Goal: Book appointment/travel/reservation

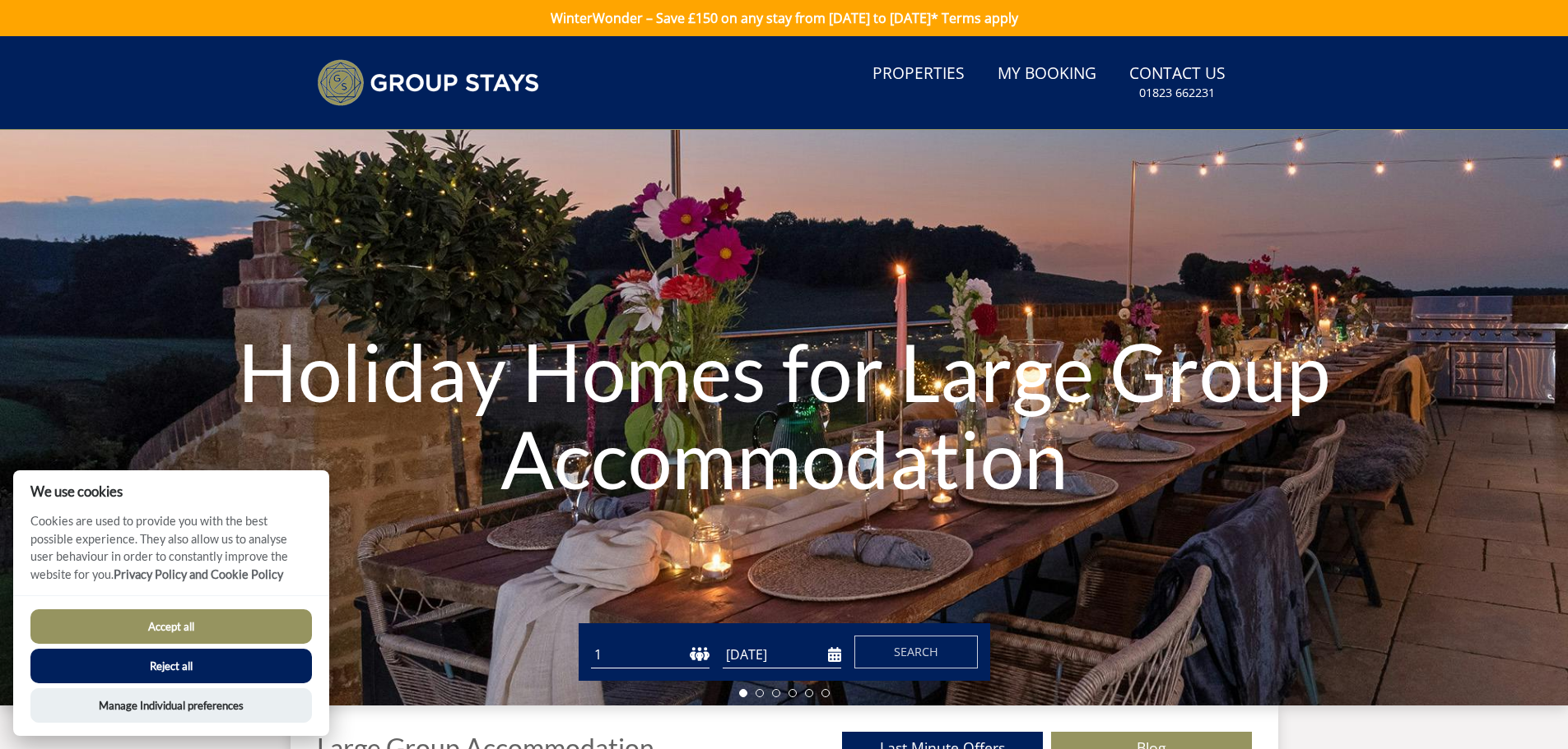
click at [673, 648] on select "1 2 3 4 5 6 7 8 9 10 11 12 13 14 15 16 17 18 19 20 21 22 23 24 25 26 27 28 29 3…" at bounding box center [649, 654] width 118 height 27
select select "14"
click at [590, 641] on select "1 2 3 4 5 6 7 8 9 10 11 12 13 14 15 16 17 18 19 20 21 22 23 24 25 26 27 28 29 3…" at bounding box center [649, 654] width 118 height 27
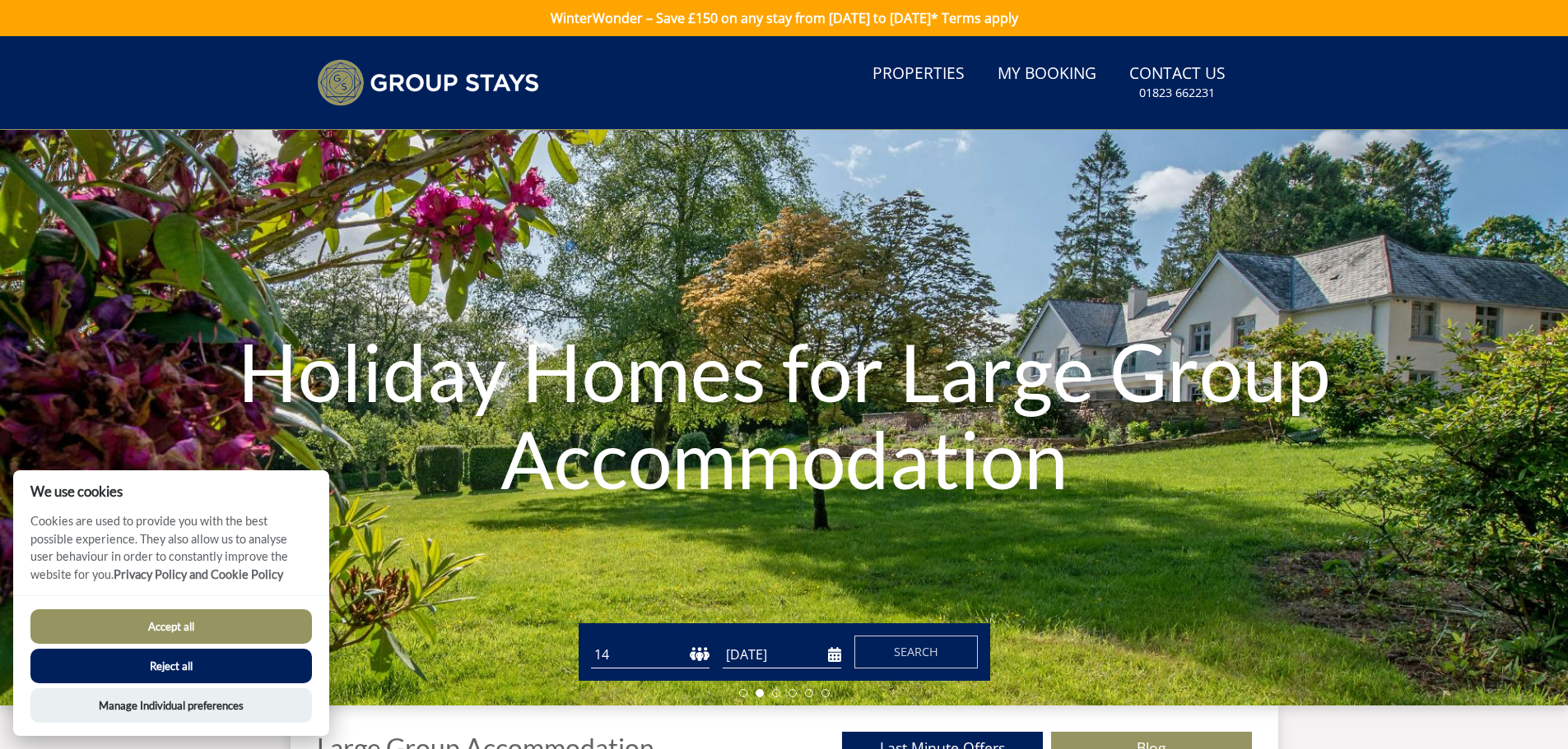
click at [782, 662] on input "[DATE]" at bounding box center [782, 654] width 118 height 27
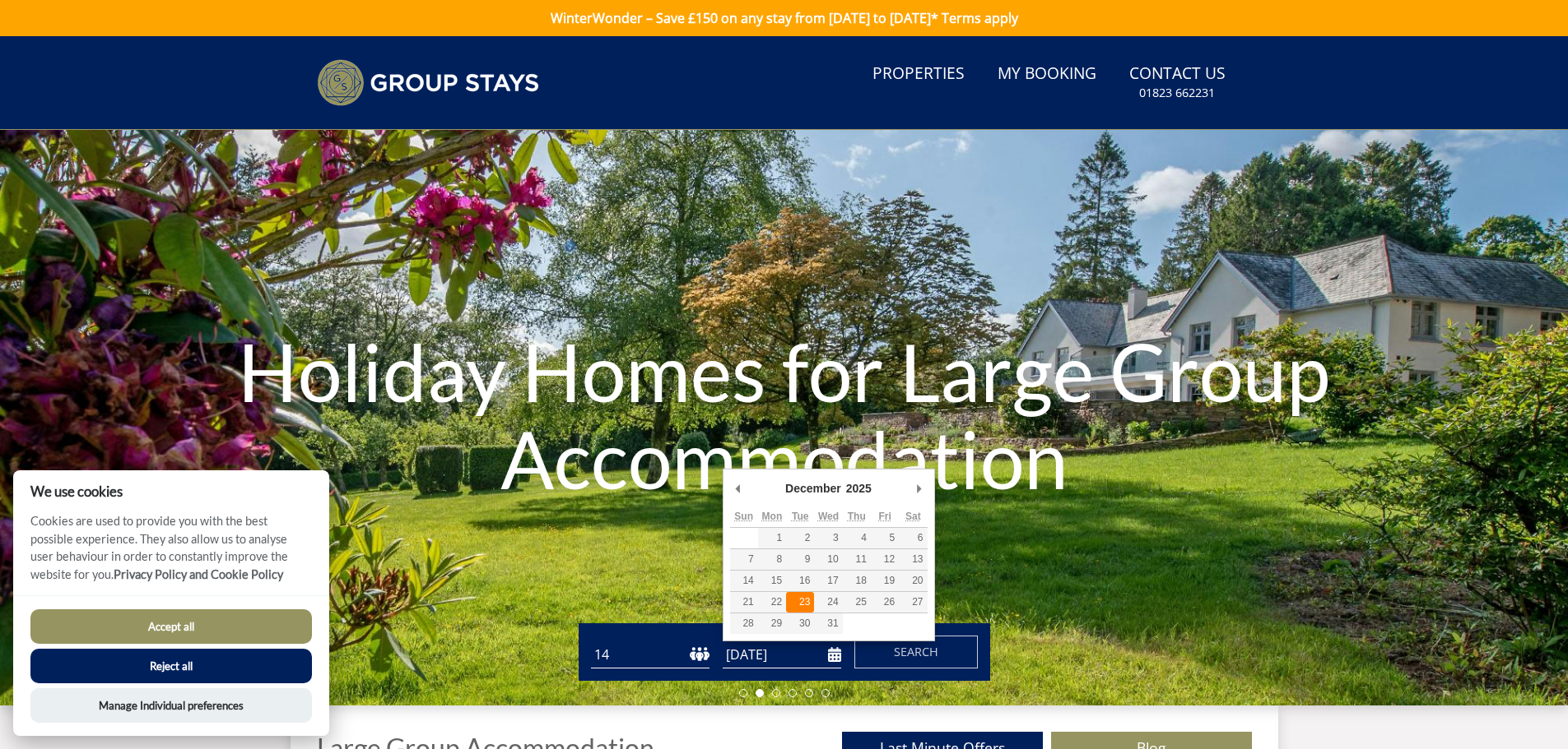
type input "[DATE]"
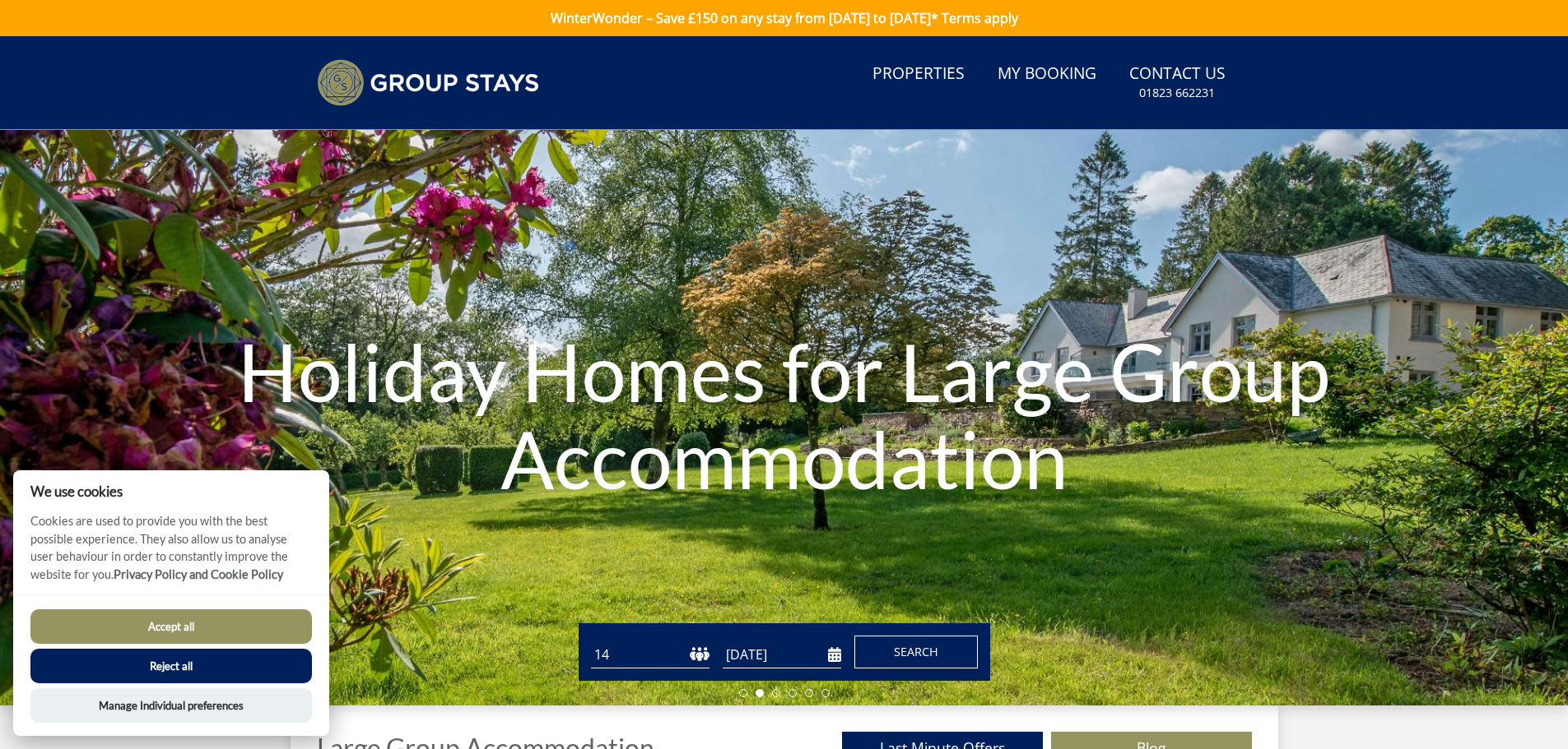
click at [933, 648] on span "Search" at bounding box center [915, 652] width 44 height 16
click at [213, 628] on button "Accept all" at bounding box center [170, 626] width 281 height 35
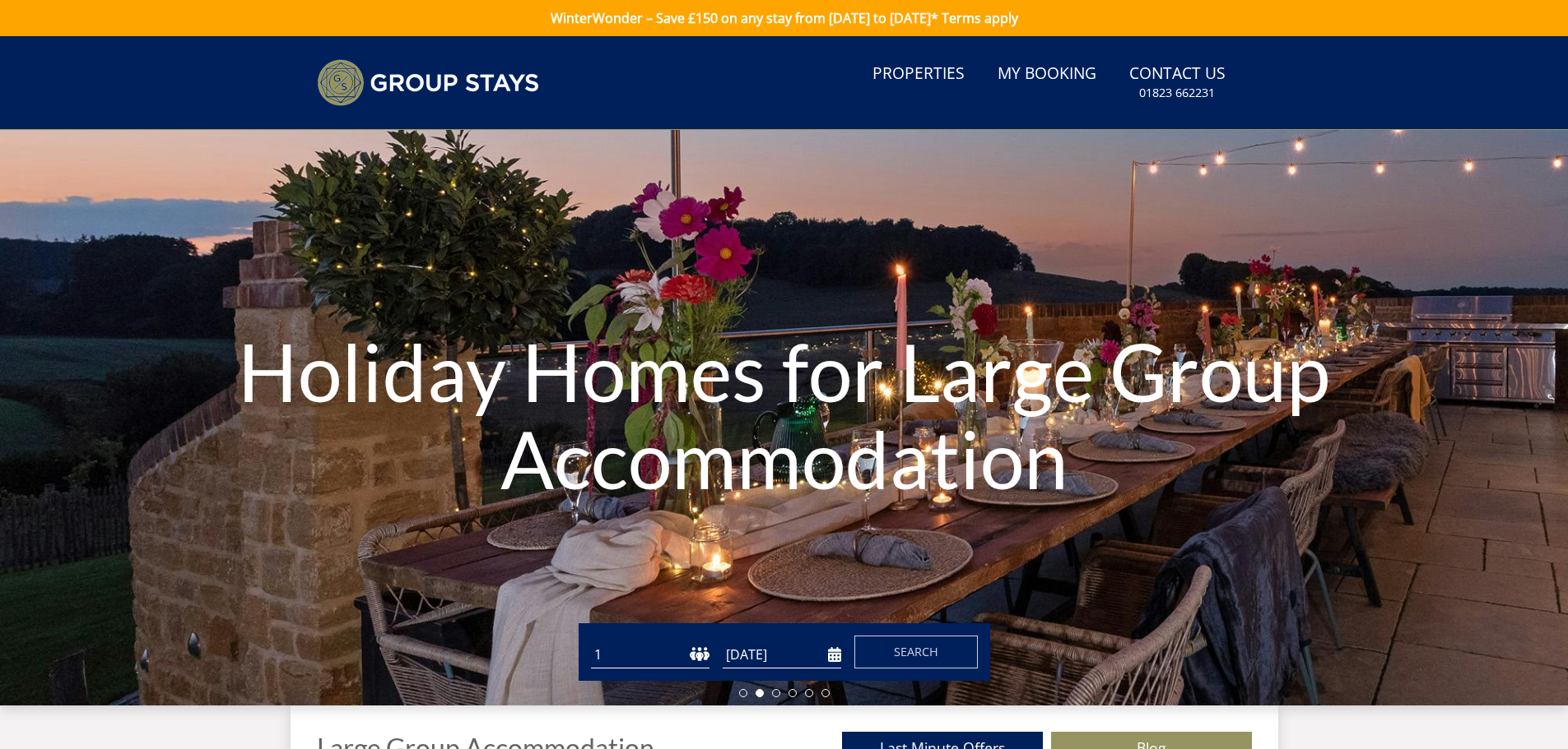
click at [698, 654] on select "1 2 3 4 5 6 7 8 9 10 11 12 13 14 15 16 17 18 19 20 21 22 23 24 25 26 27 28 29 3…" at bounding box center [649, 654] width 118 height 27
select select "14"
click at [590, 641] on select "1 2 3 4 5 6 7 8 9 10 11 12 13 14 15 16 17 18 19 20 21 22 23 24 25 26 27 28 29 3…" at bounding box center [649, 654] width 118 height 27
click at [838, 654] on input "[DATE]" at bounding box center [782, 654] width 118 height 27
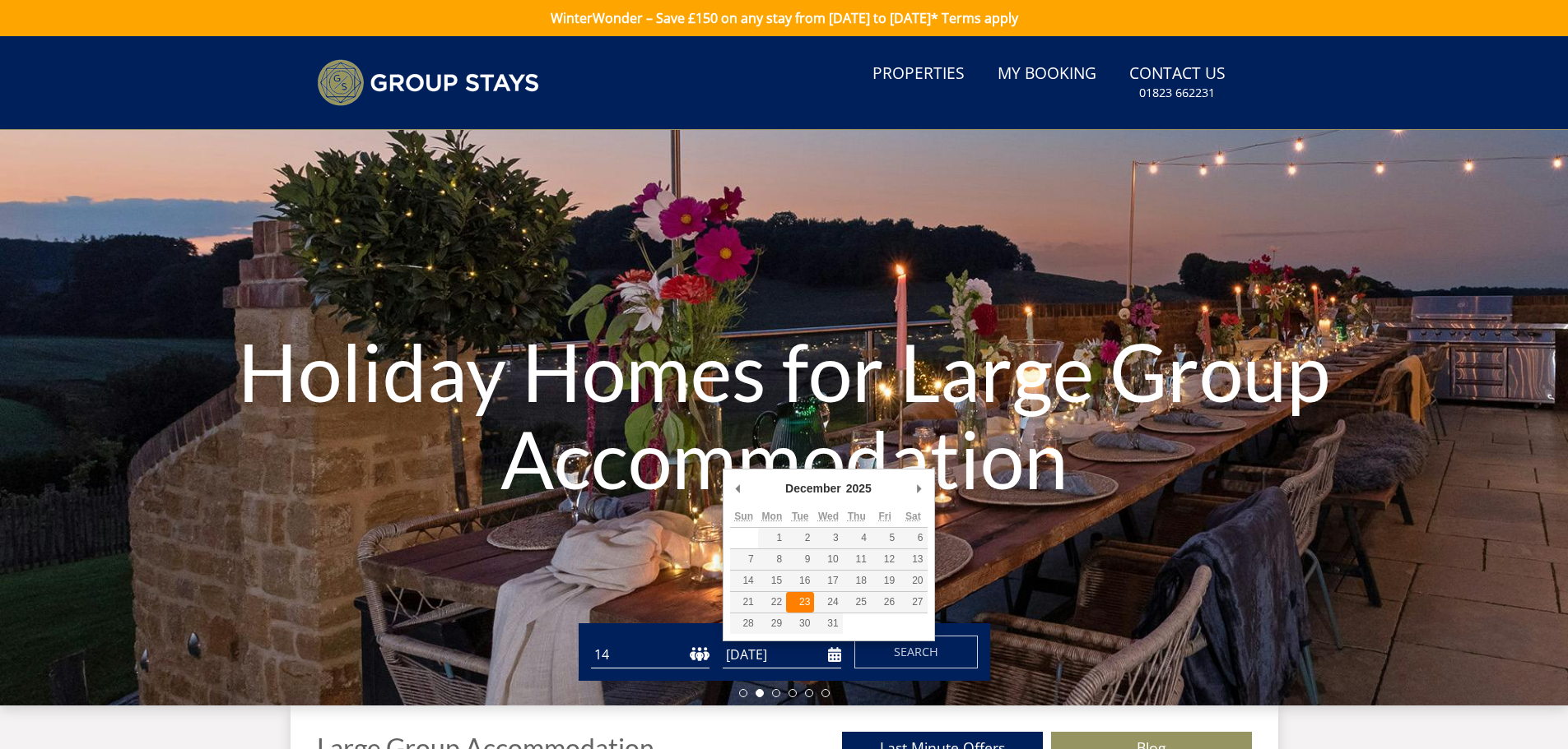
type input "[DATE]"
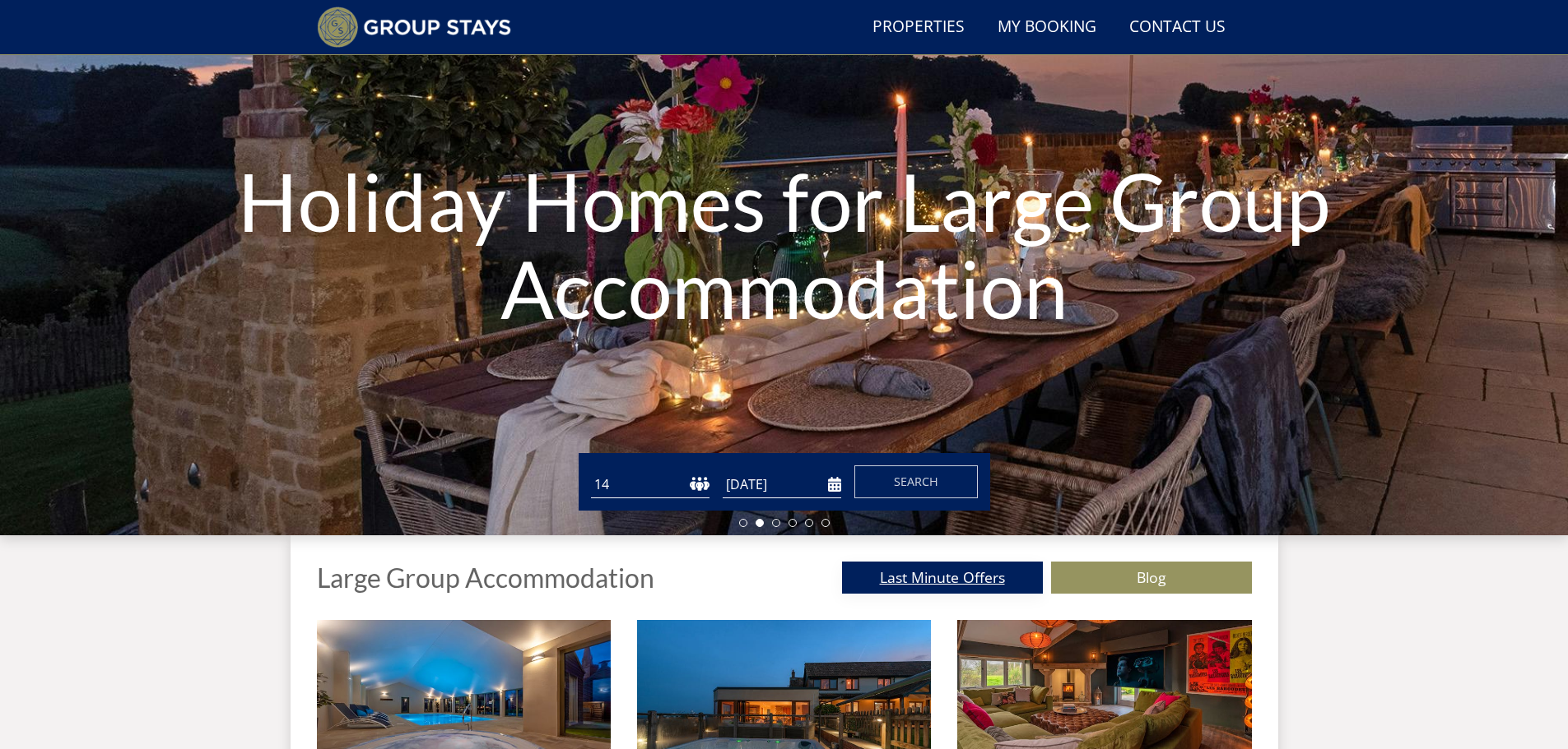
scroll to position [126, 0]
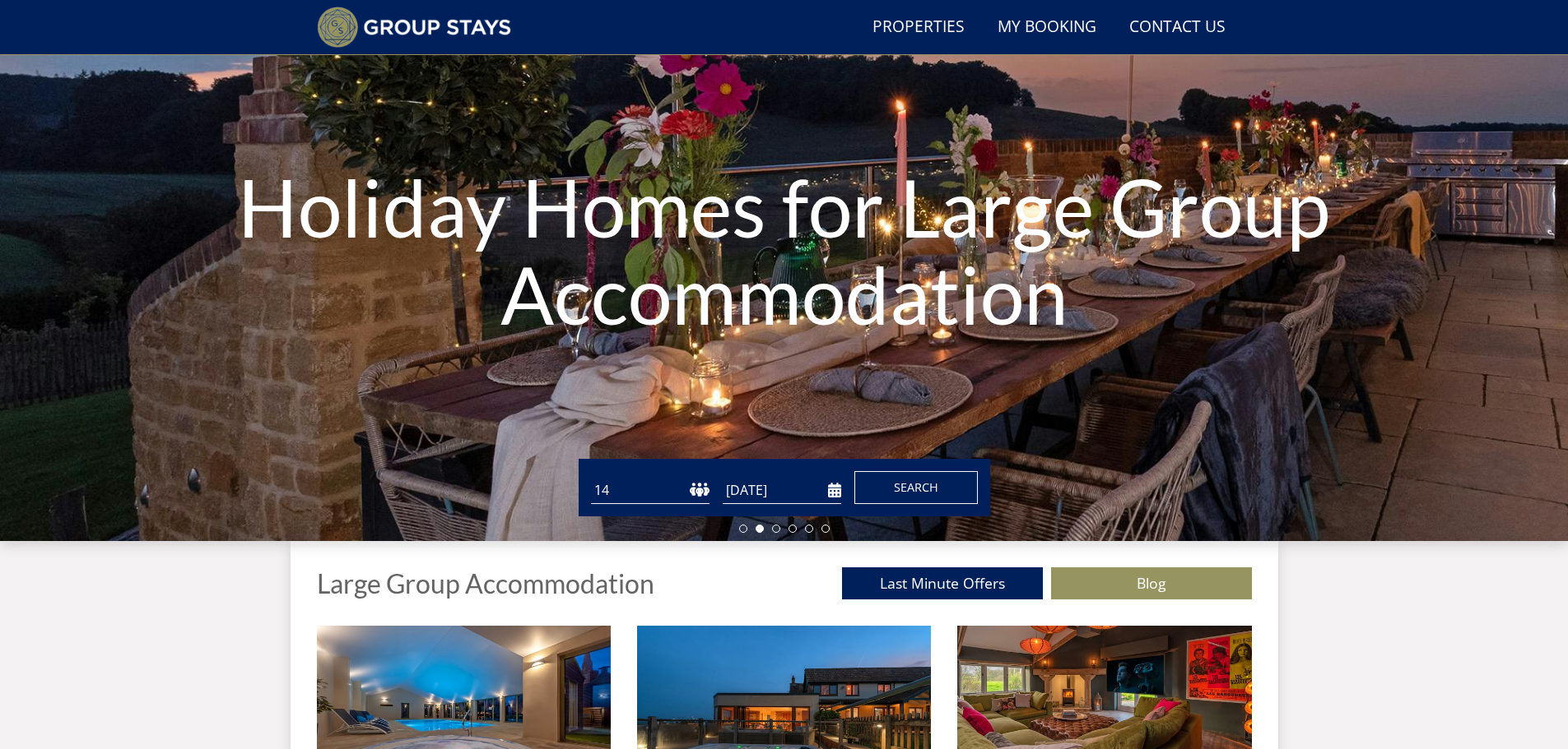
click at [919, 486] on span "Search" at bounding box center [915, 487] width 44 height 16
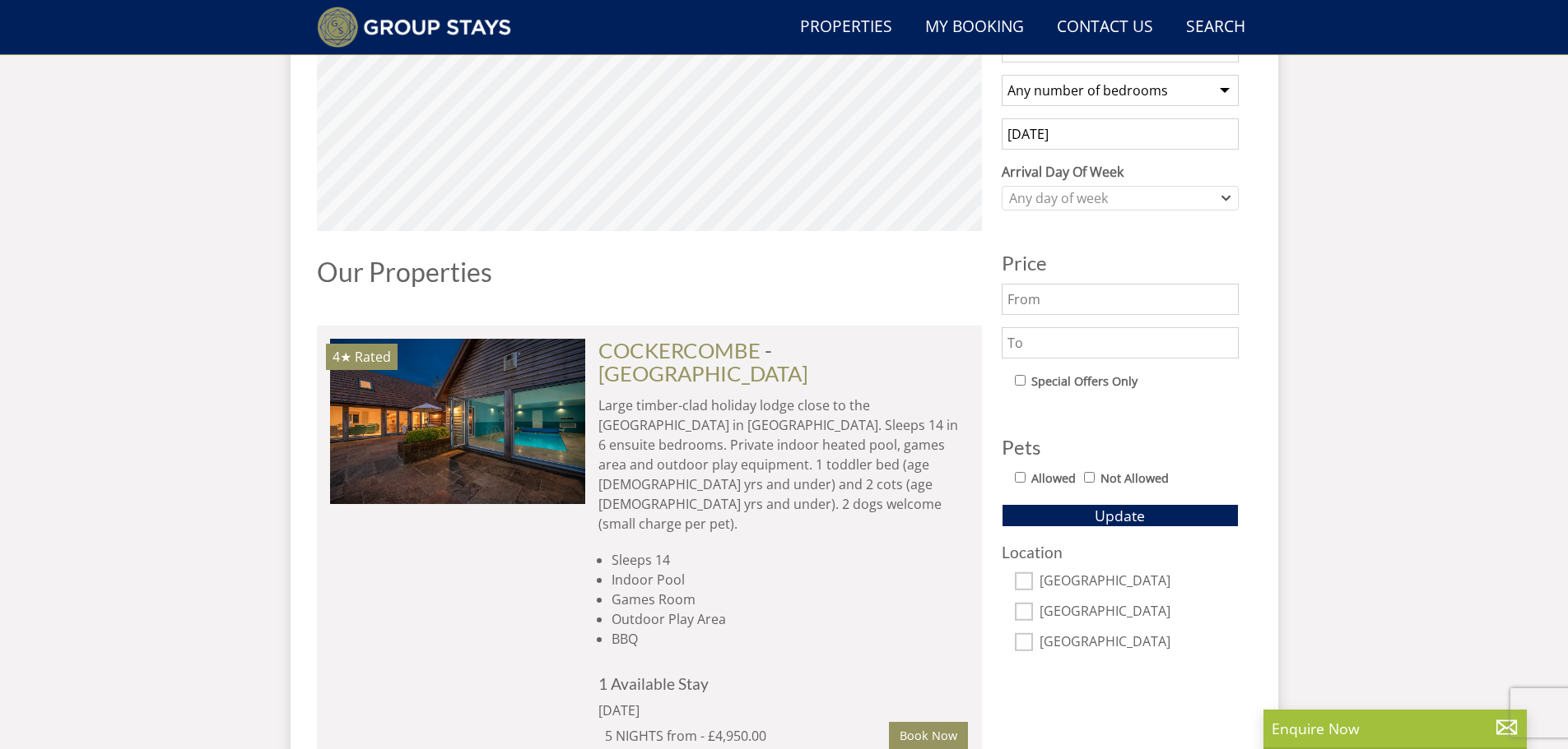
scroll to position [861, 0]
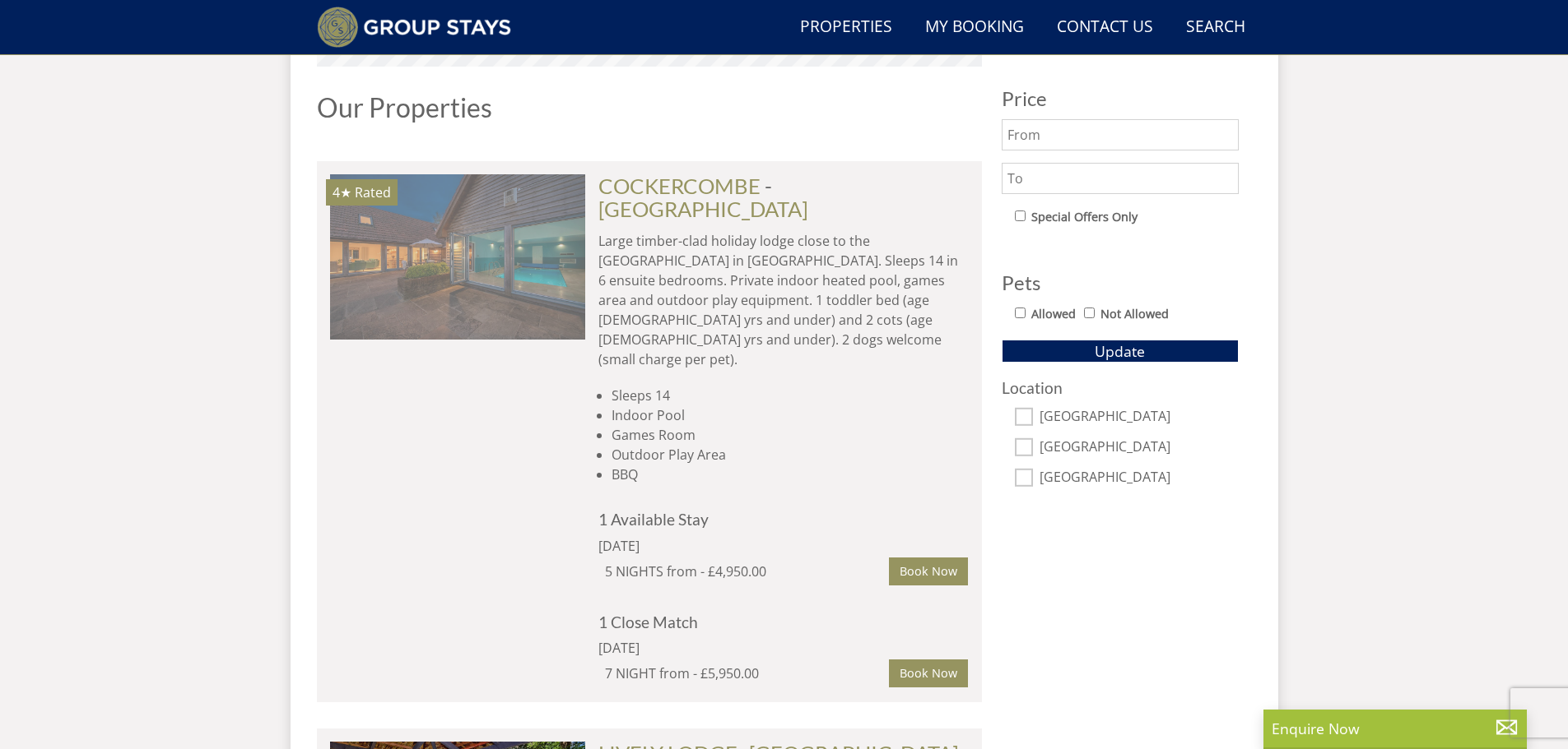
click at [502, 268] on img at bounding box center [458, 256] width 255 height 165
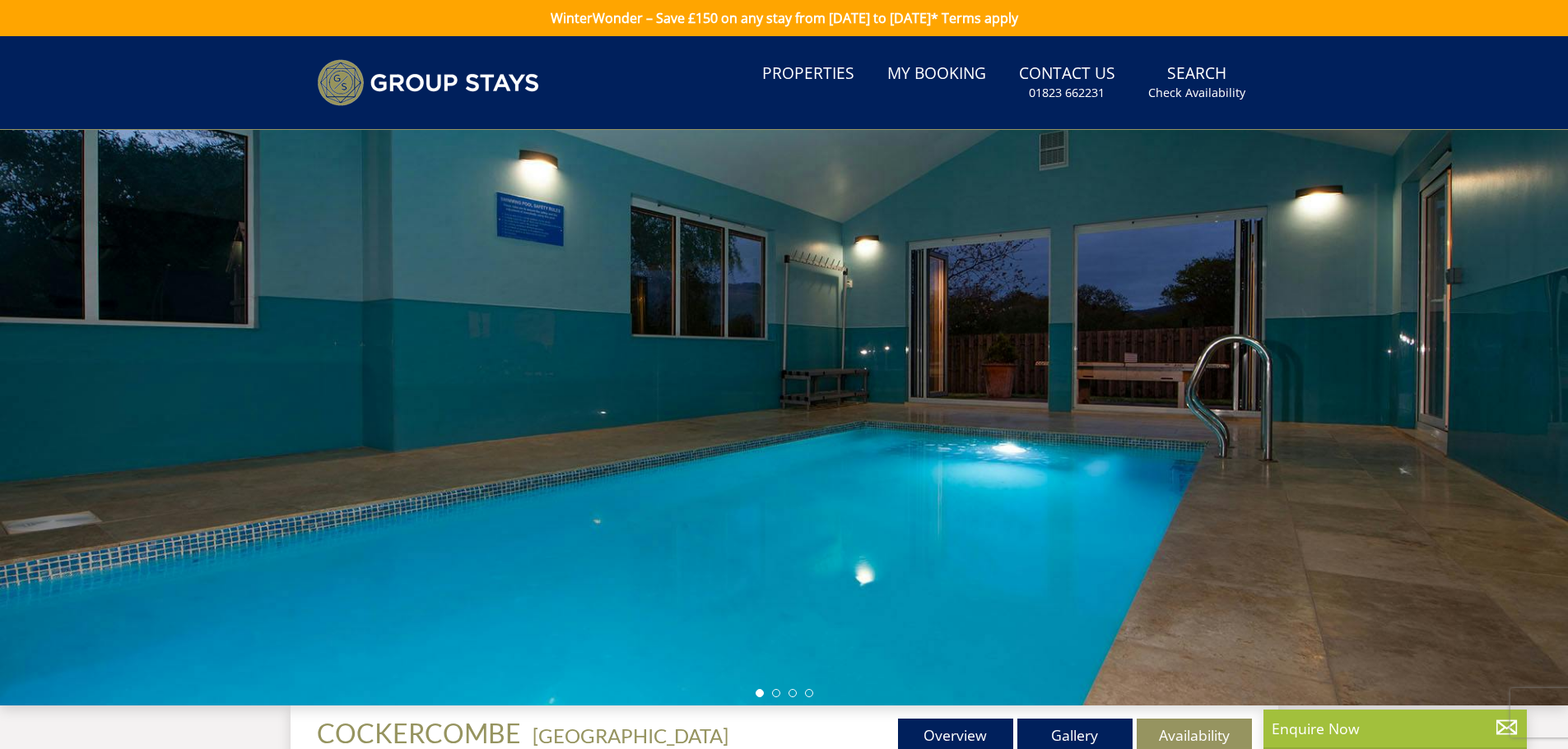
click at [1323, 439] on div at bounding box center [784, 417] width 1568 height 576
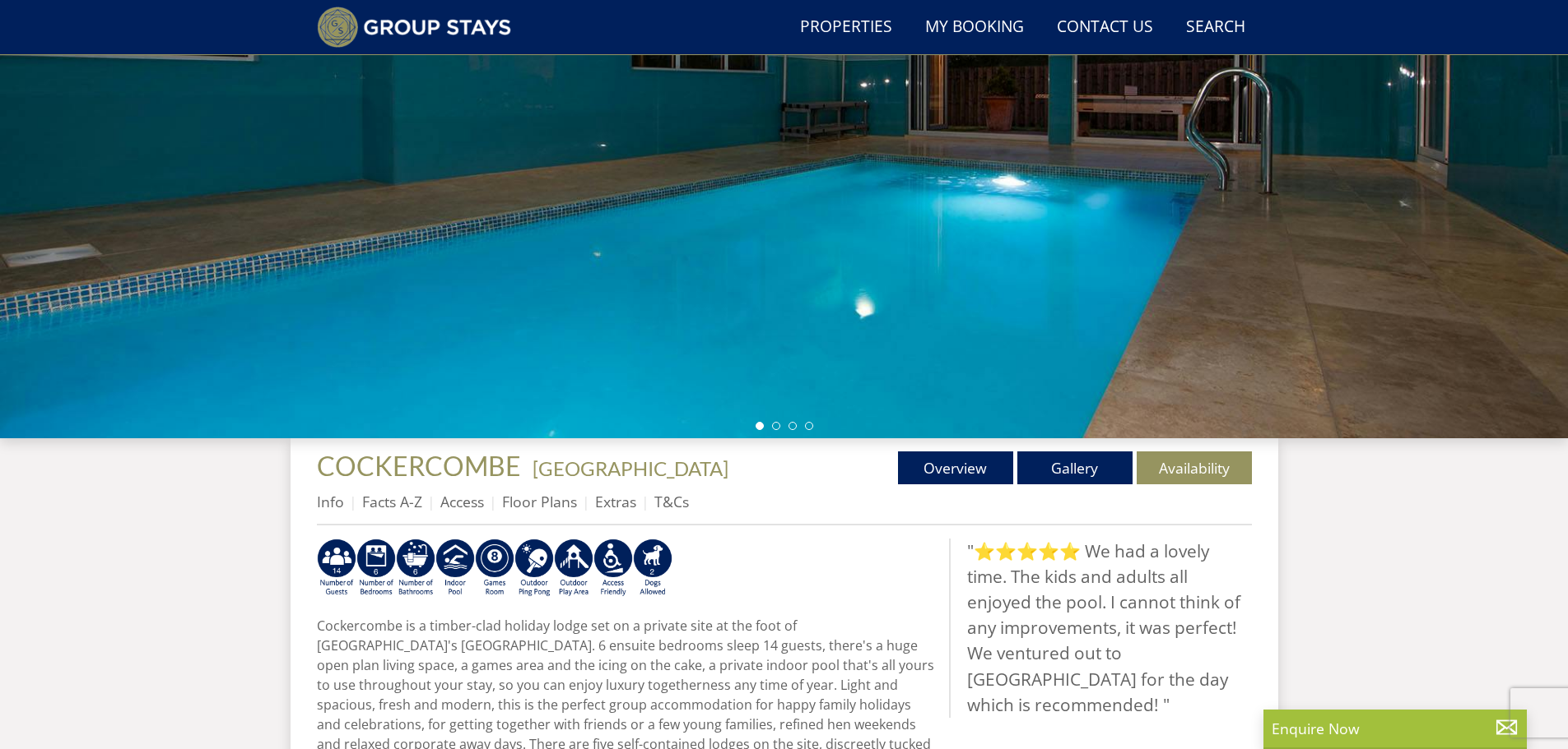
scroll to position [311, 0]
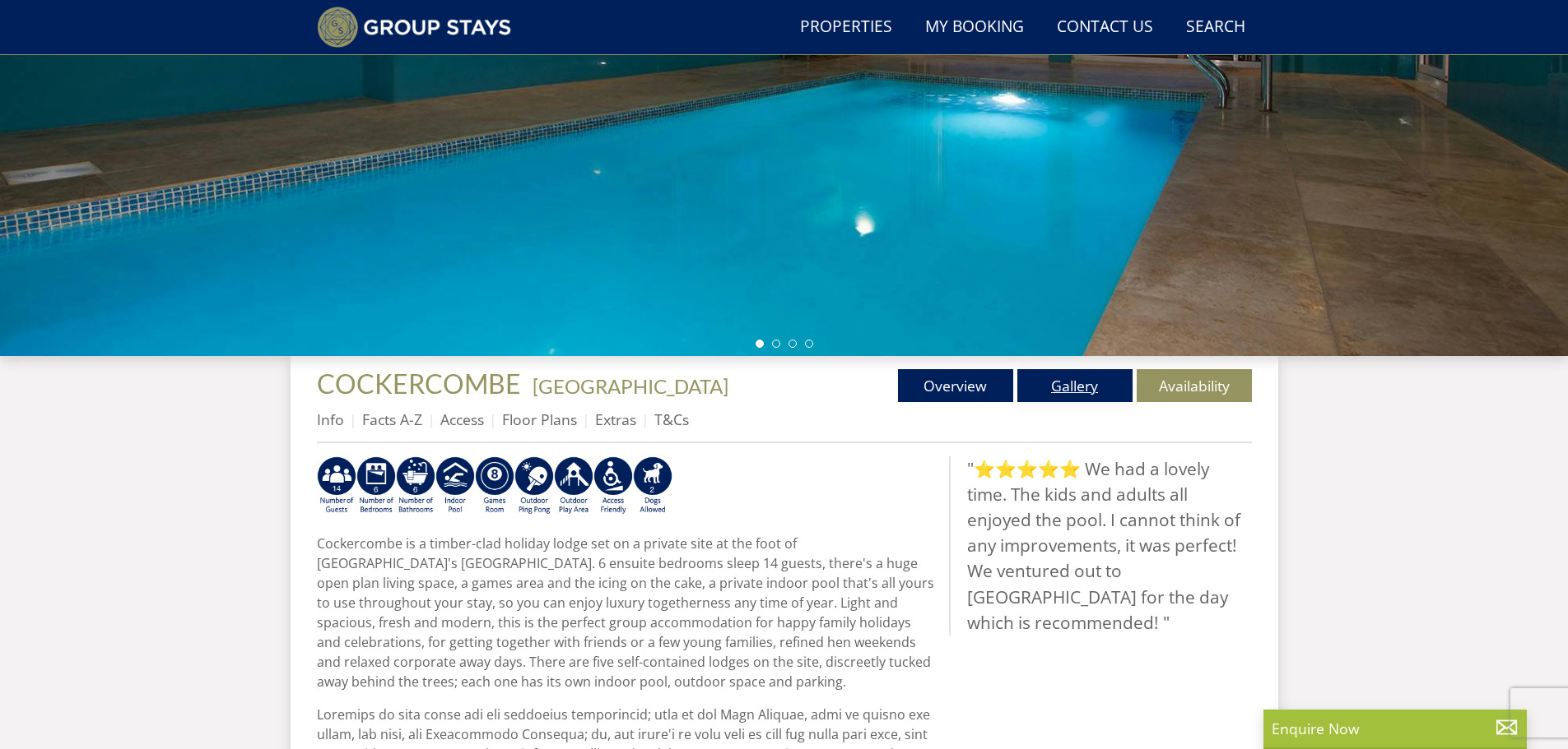
click at [1086, 380] on link "Gallery" at bounding box center [1075, 385] width 115 height 33
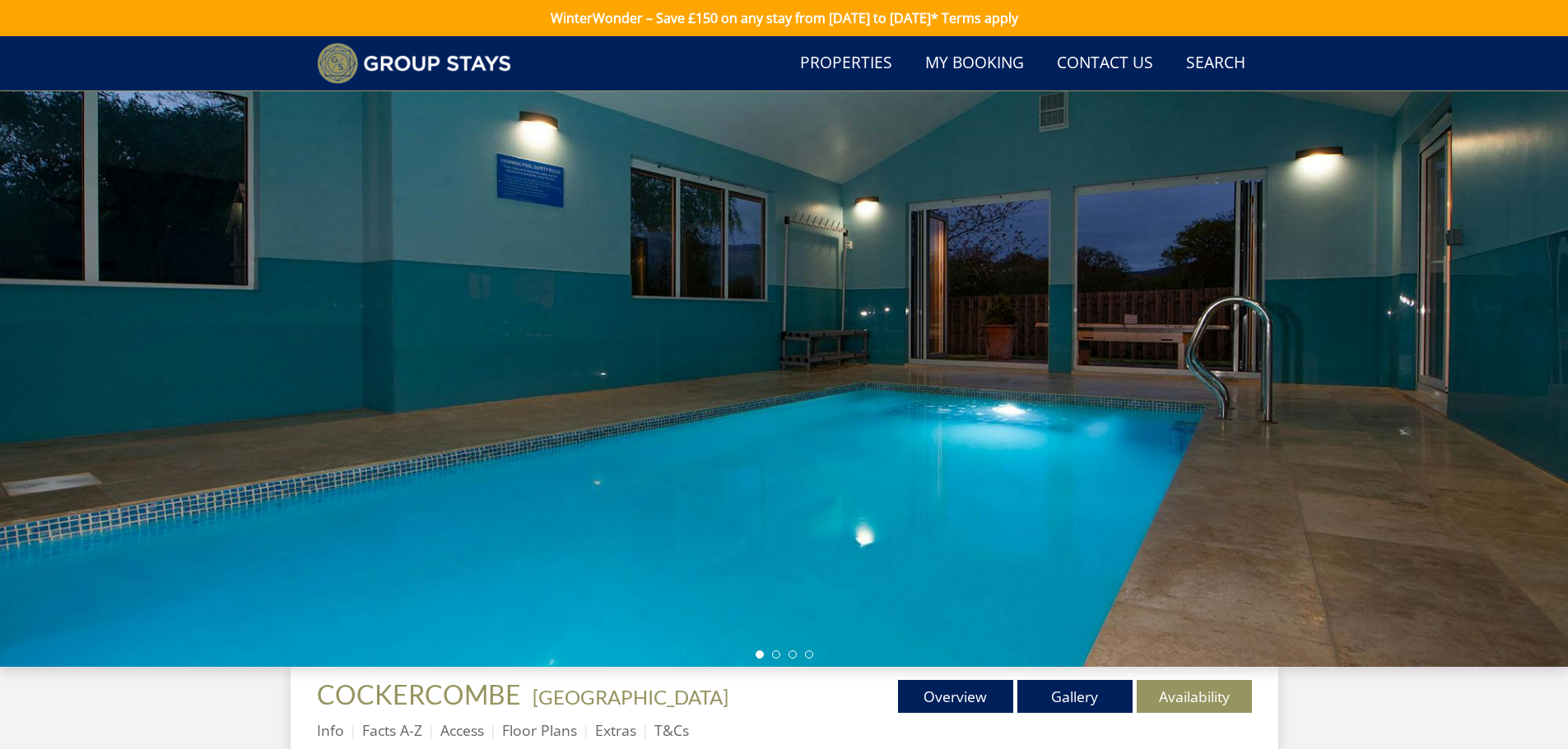
scroll to position [152, 0]
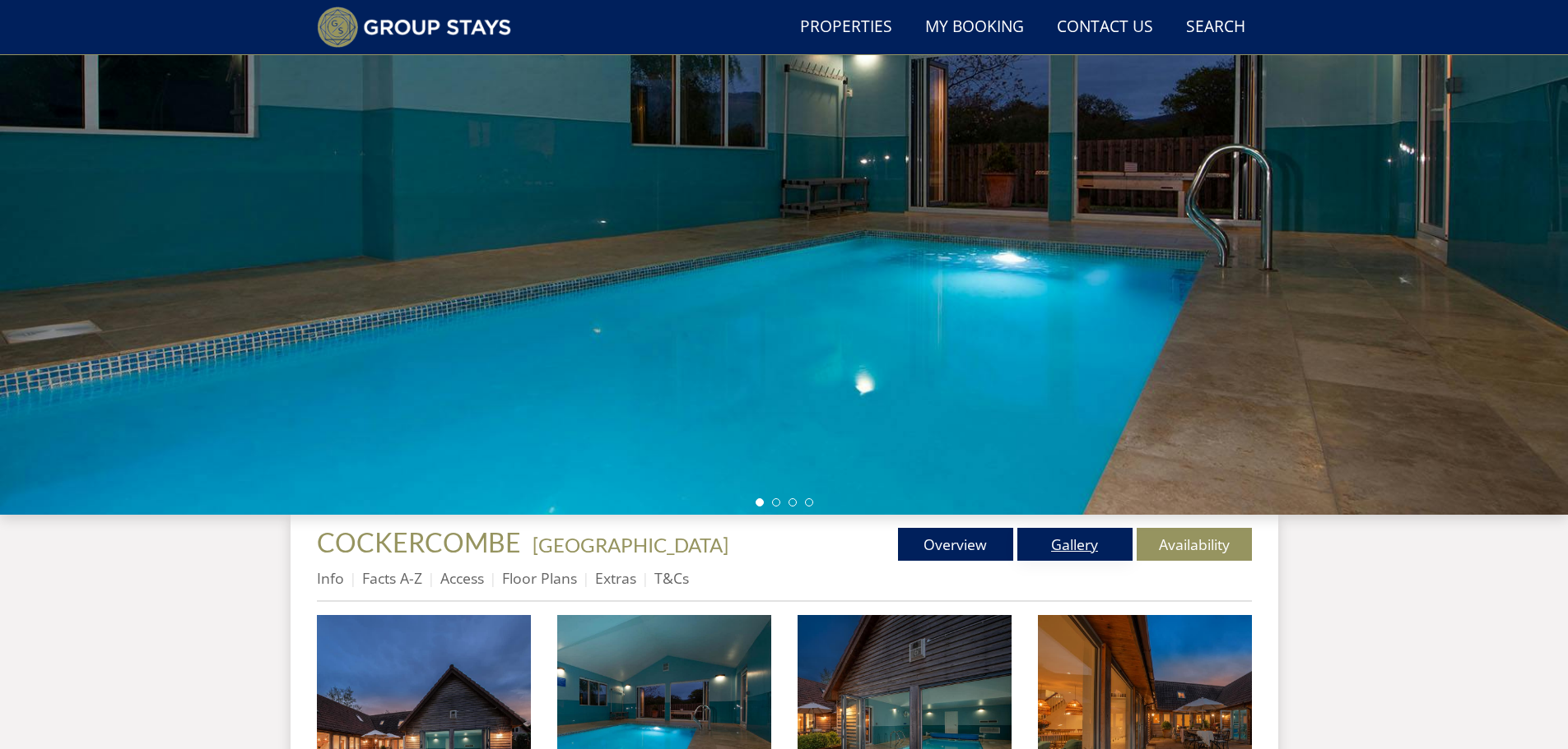
click at [1084, 535] on link "Gallery" at bounding box center [1075, 544] width 115 height 33
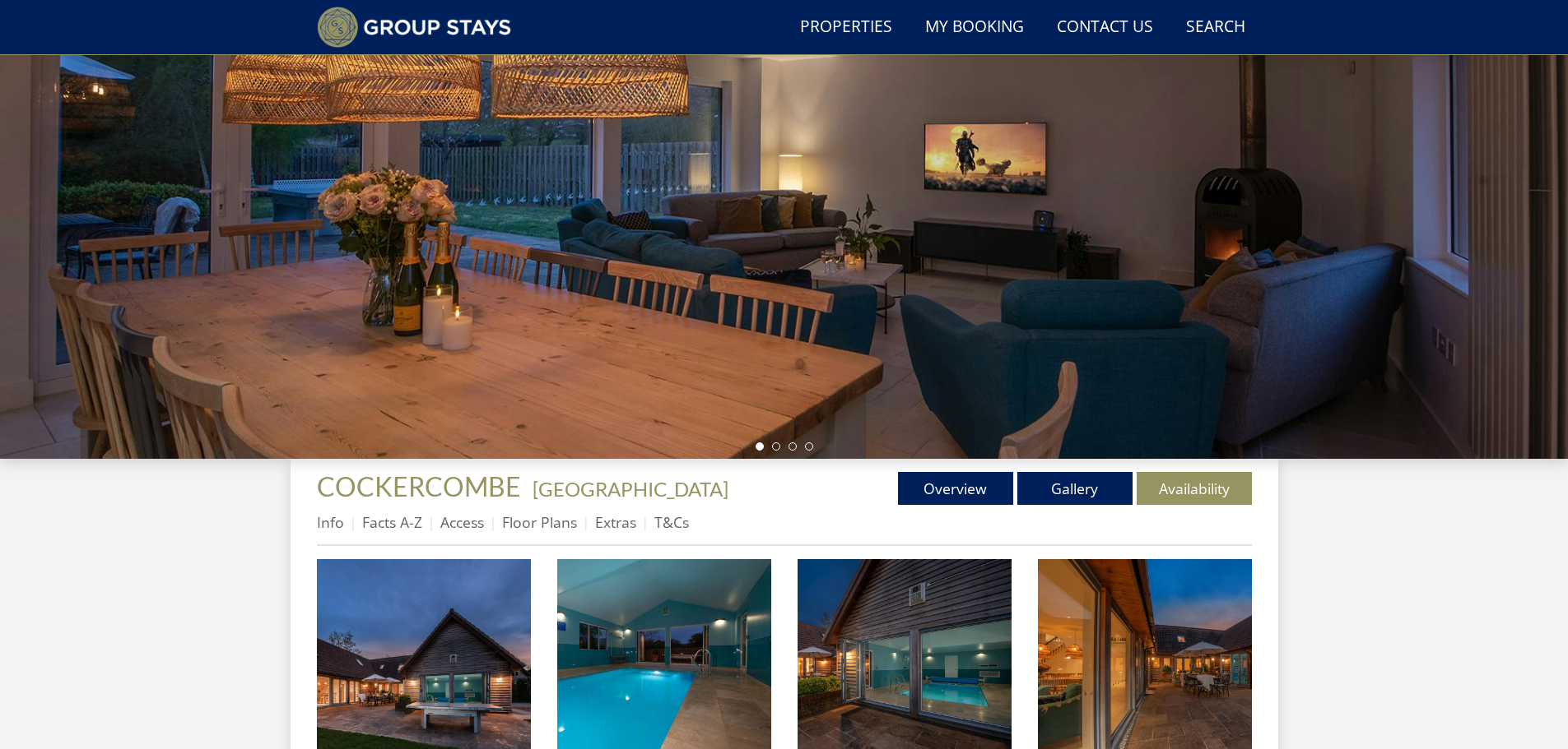
scroll to position [290, 0]
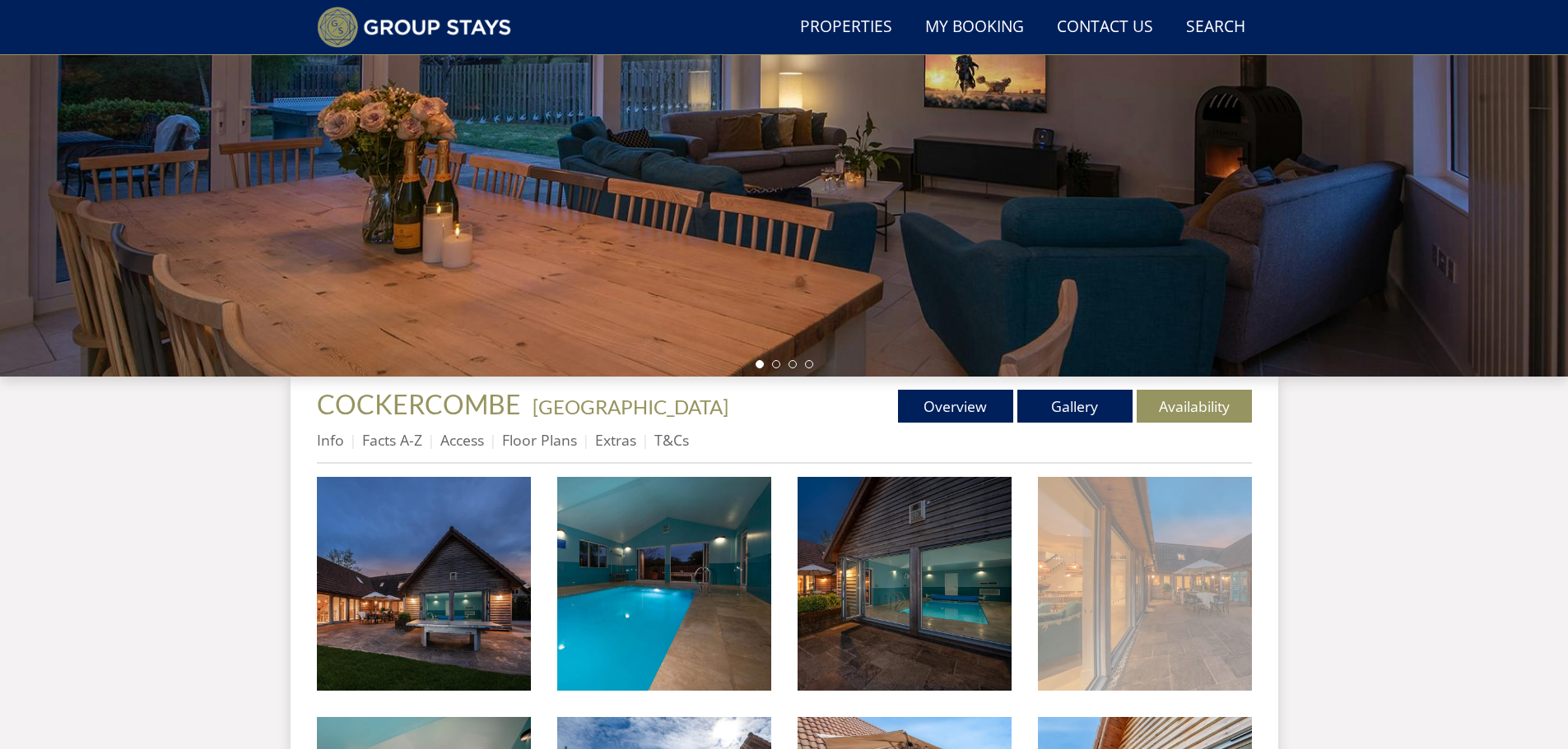
click at [1133, 582] on img at bounding box center [1145, 584] width 214 height 214
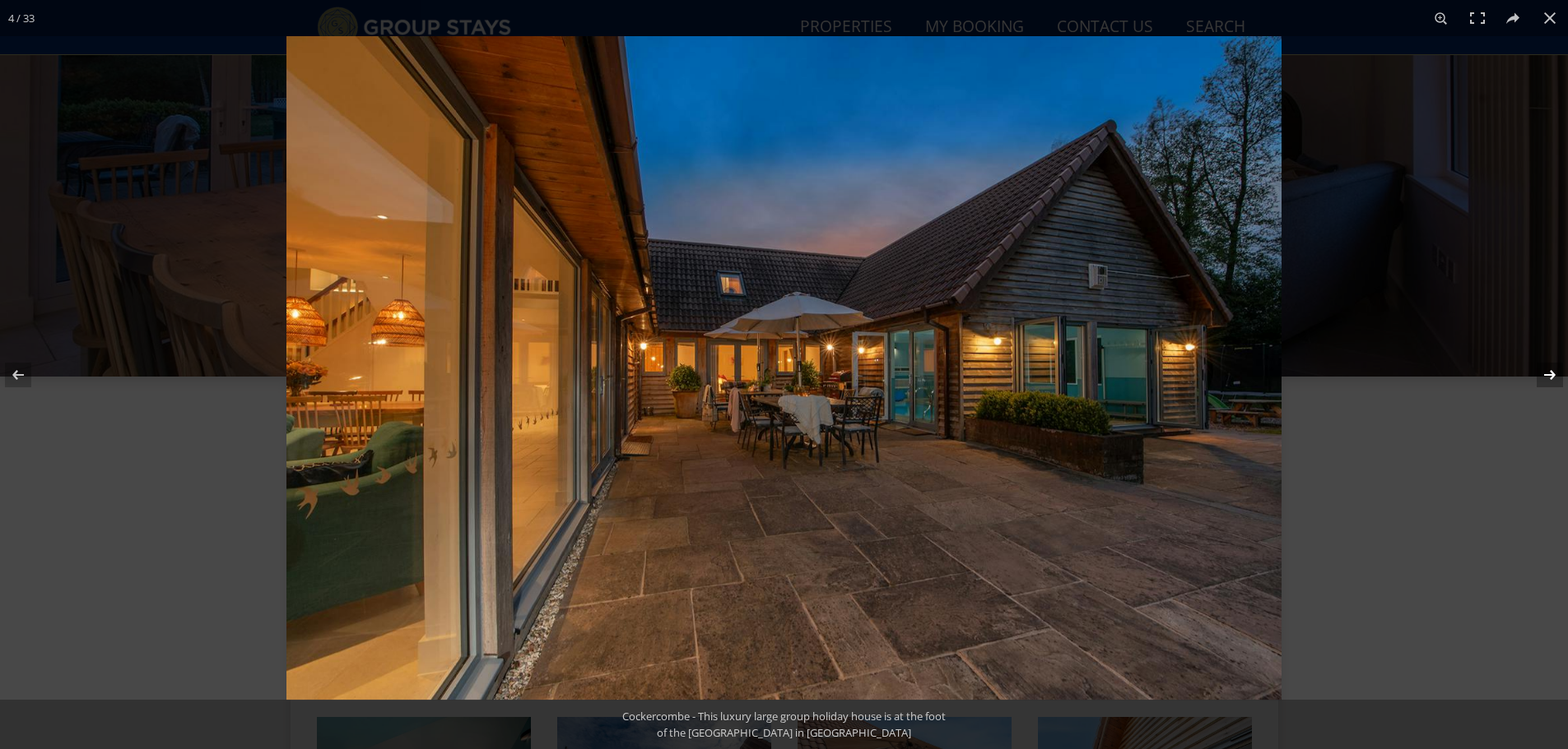
click at [1551, 374] on button at bounding box center [1539, 374] width 58 height 82
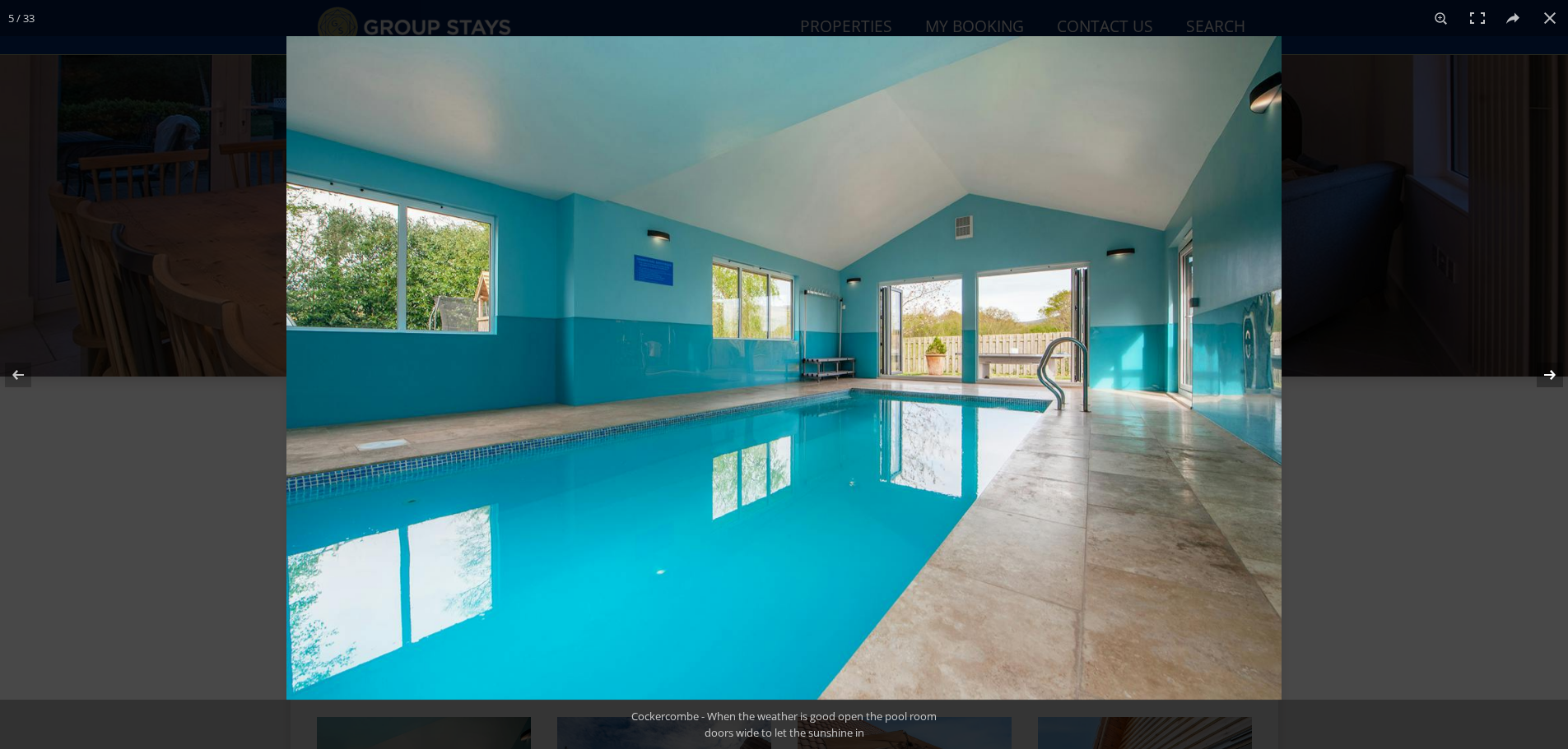
click at [1551, 374] on button at bounding box center [1539, 374] width 58 height 82
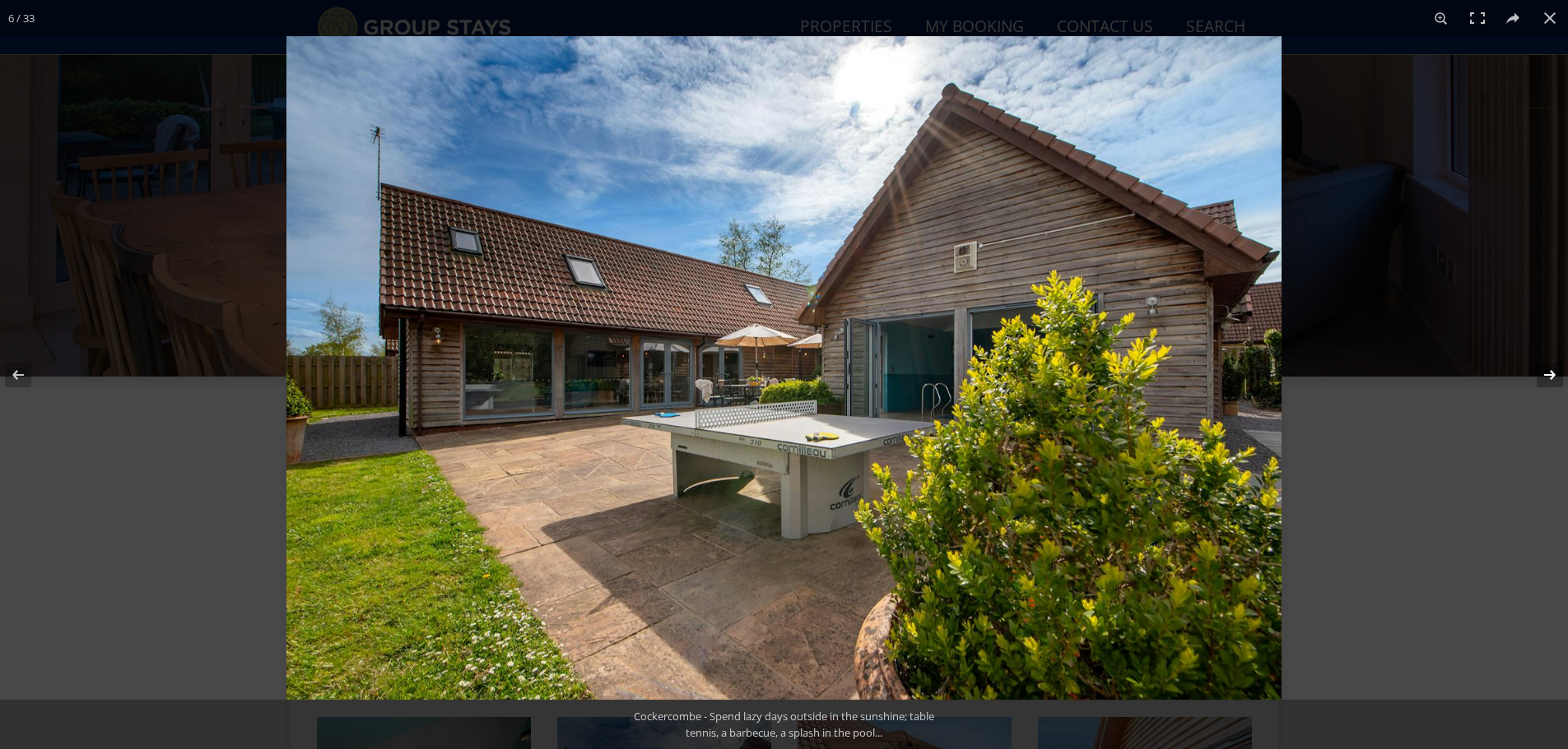
click at [1551, 374] on button at bounding box center [1539, 374] width 58 height 82
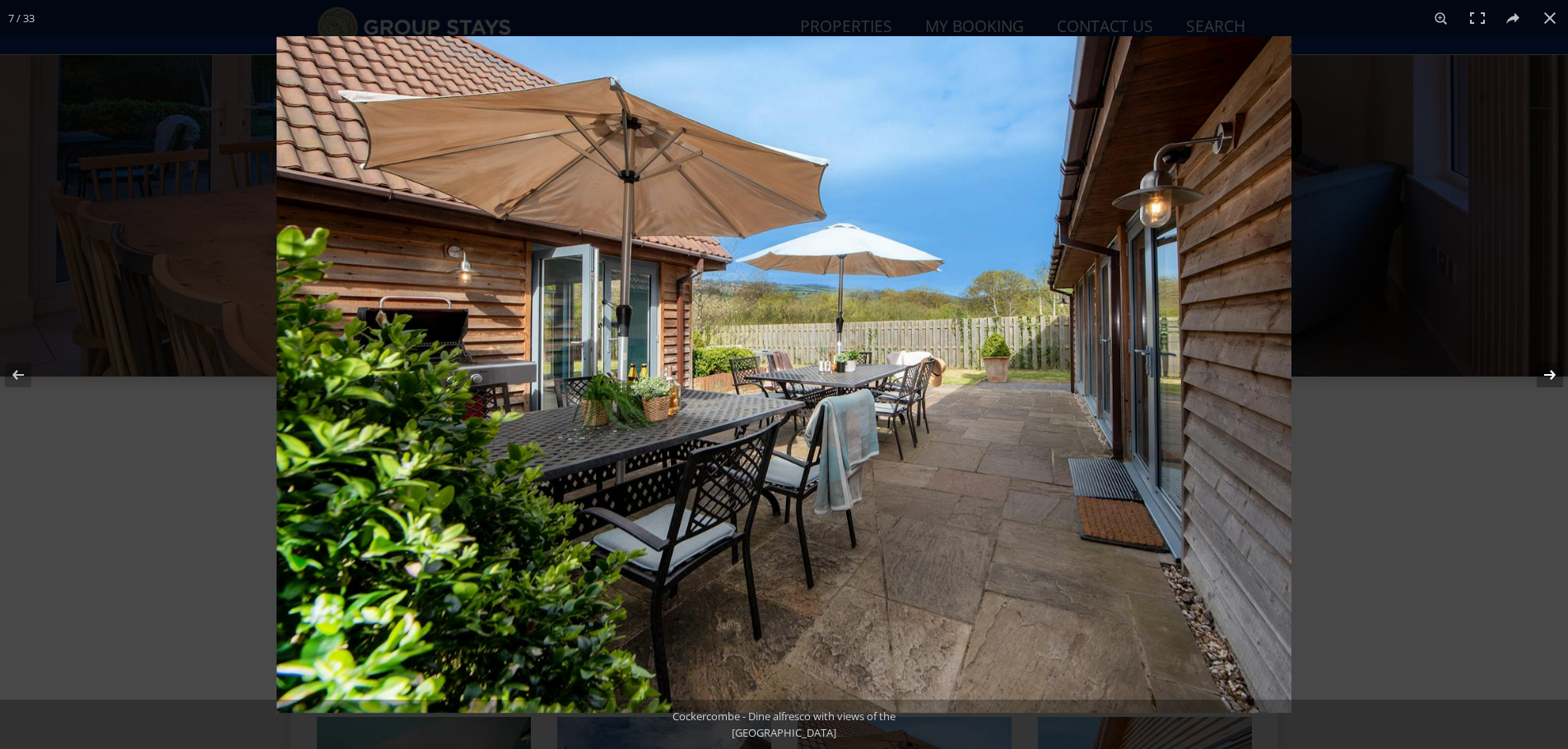
click at [1551, 374] on button at bounding box center [1539, 374] width 58 height 82
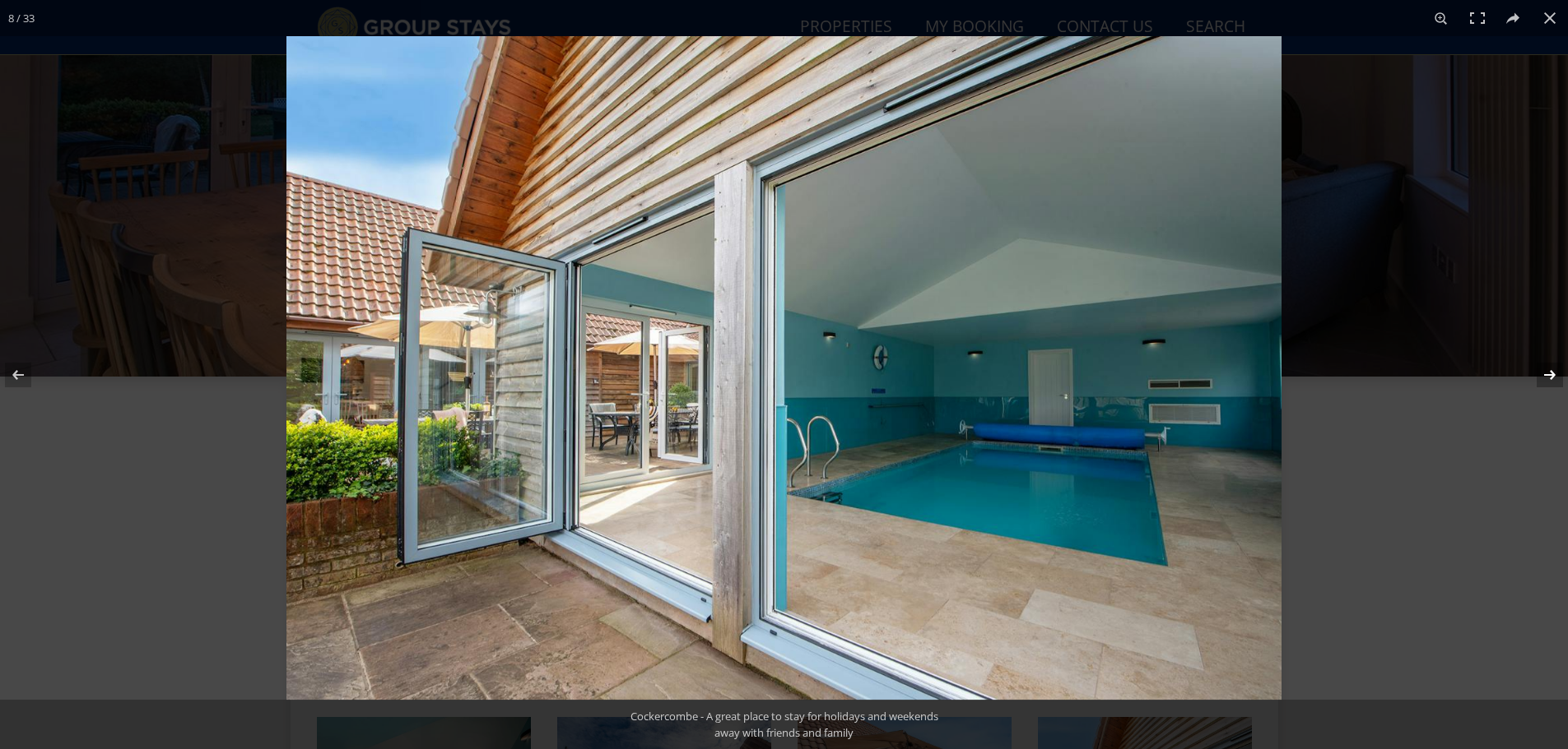
click at [1551, 374] on button at bounding box center [1539, 374] width 58 height 82
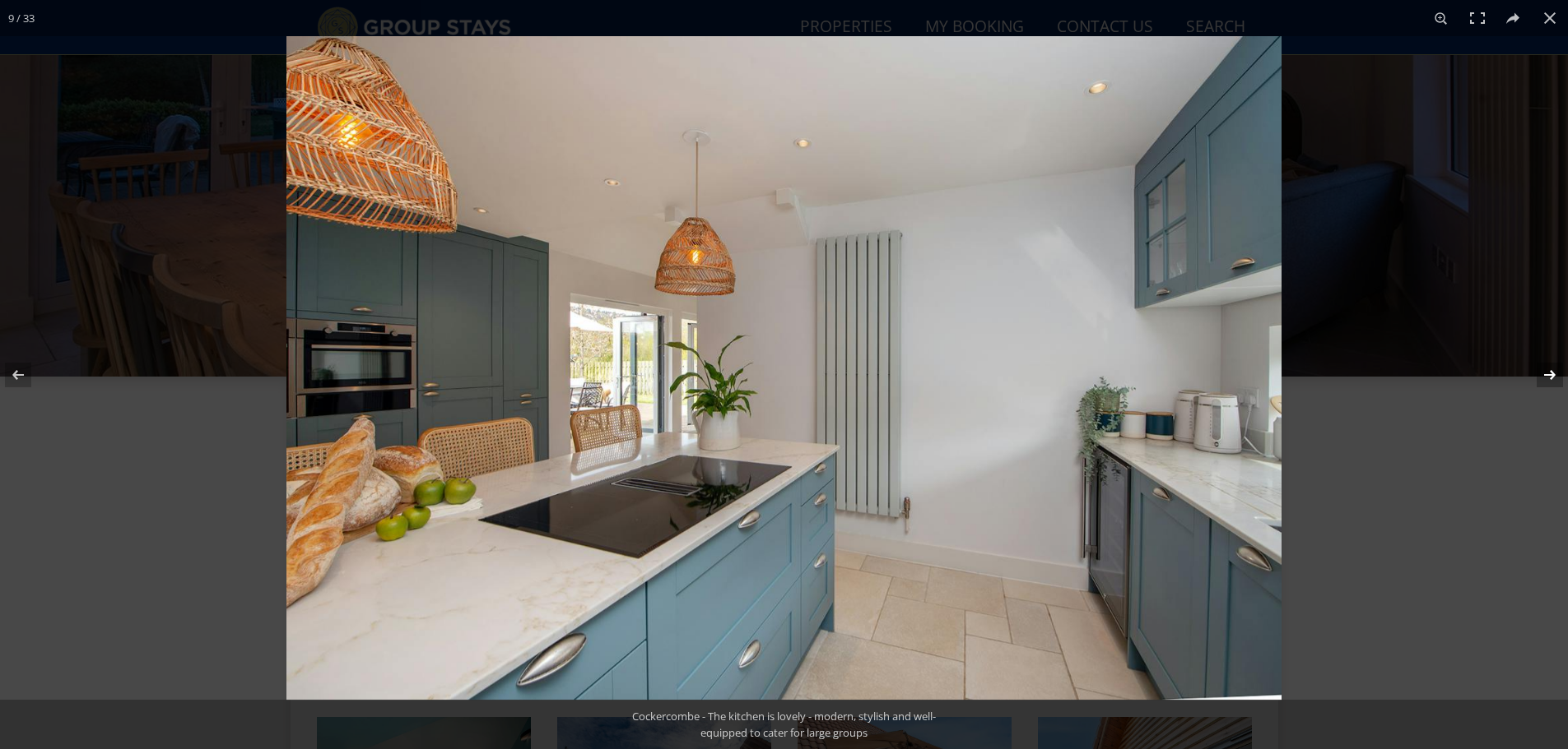
click at [1551, 374] on button at bounding box center [1539, 374] width 58 height 82
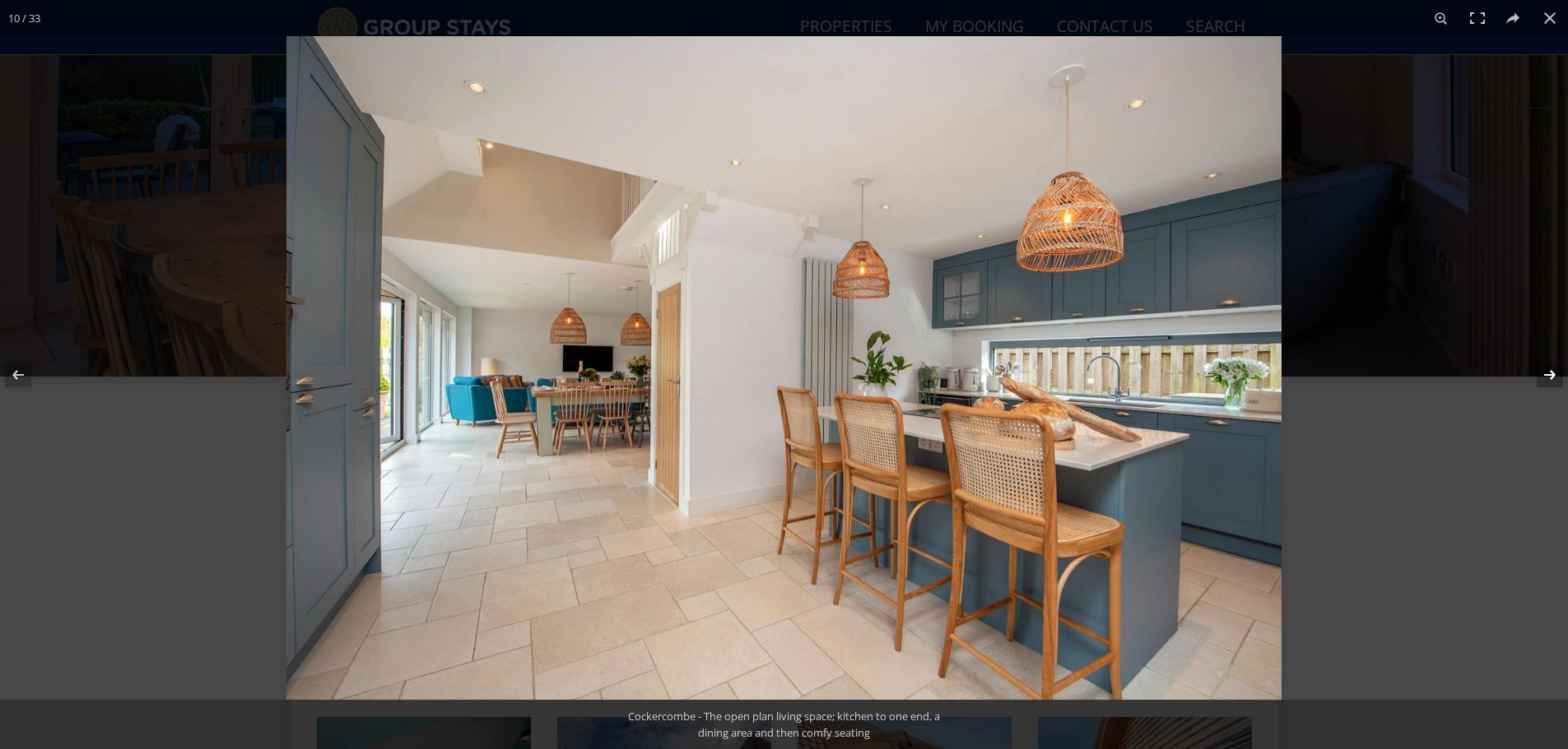
click at [1551, 374] on button at bounding box center [1539, 374] width 58 height 82
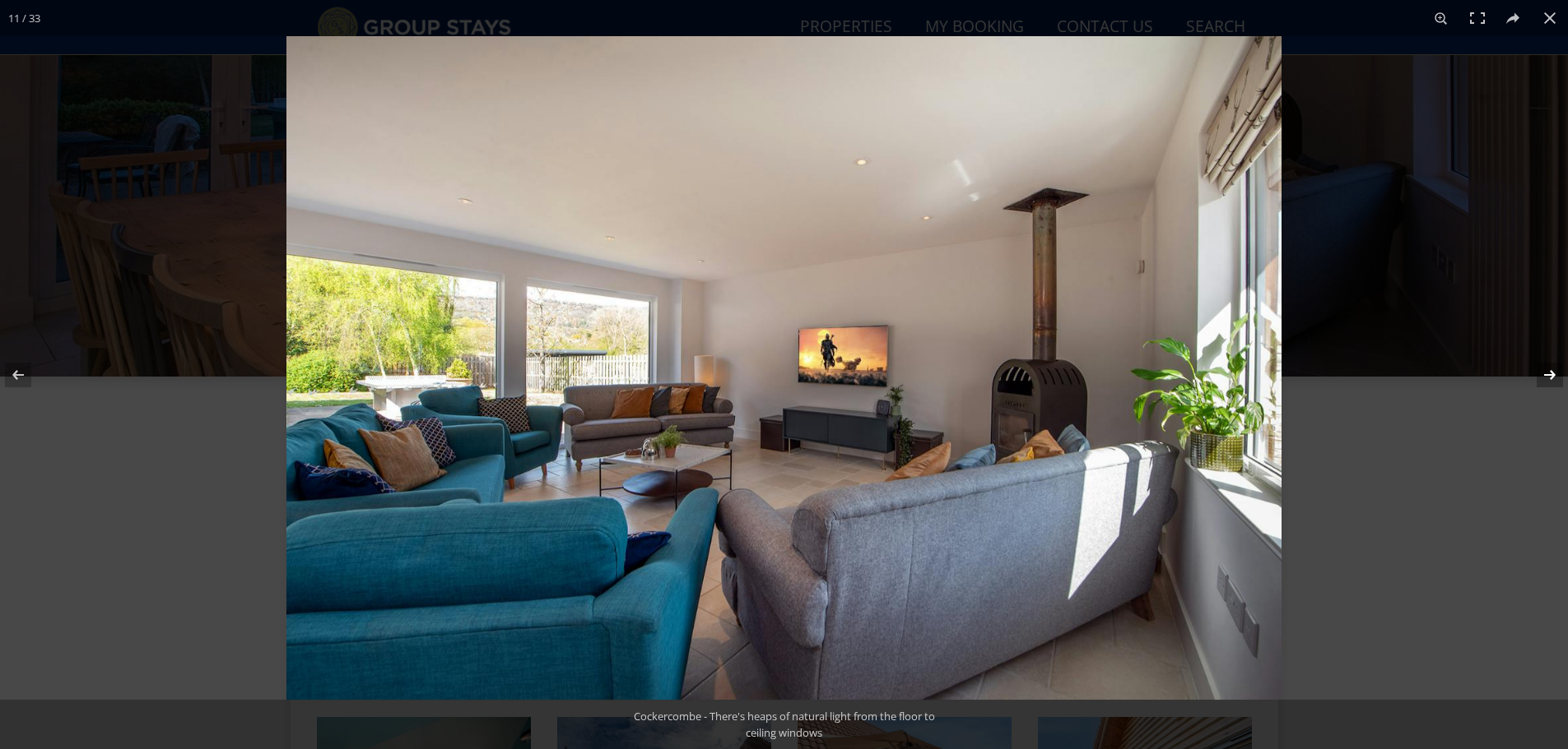
click at [1551, 374] on button at bounding box center [1539, 374] width 58 height 82
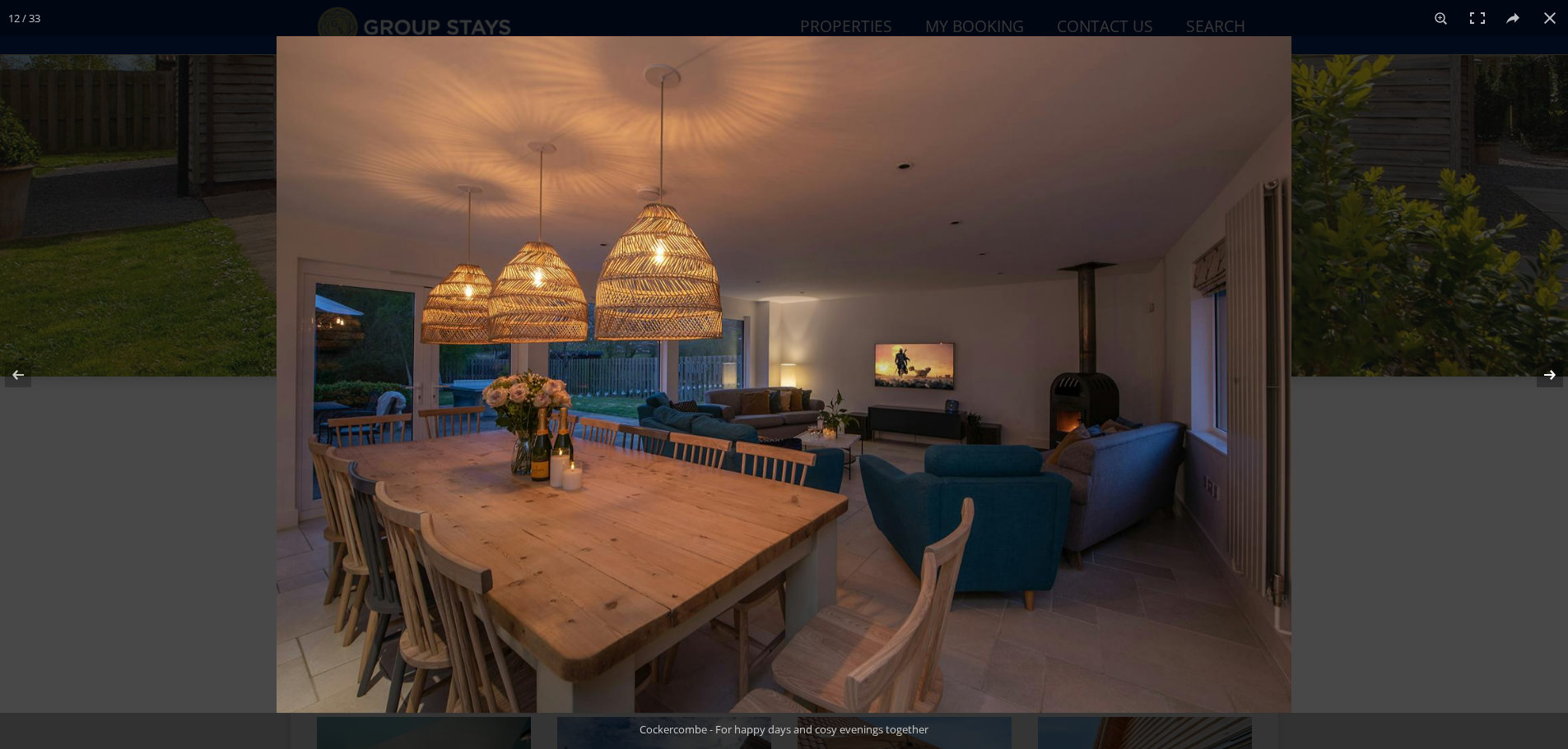
click at [1551, 374] on button at bounding box center [1539, 374] width 58 height 82
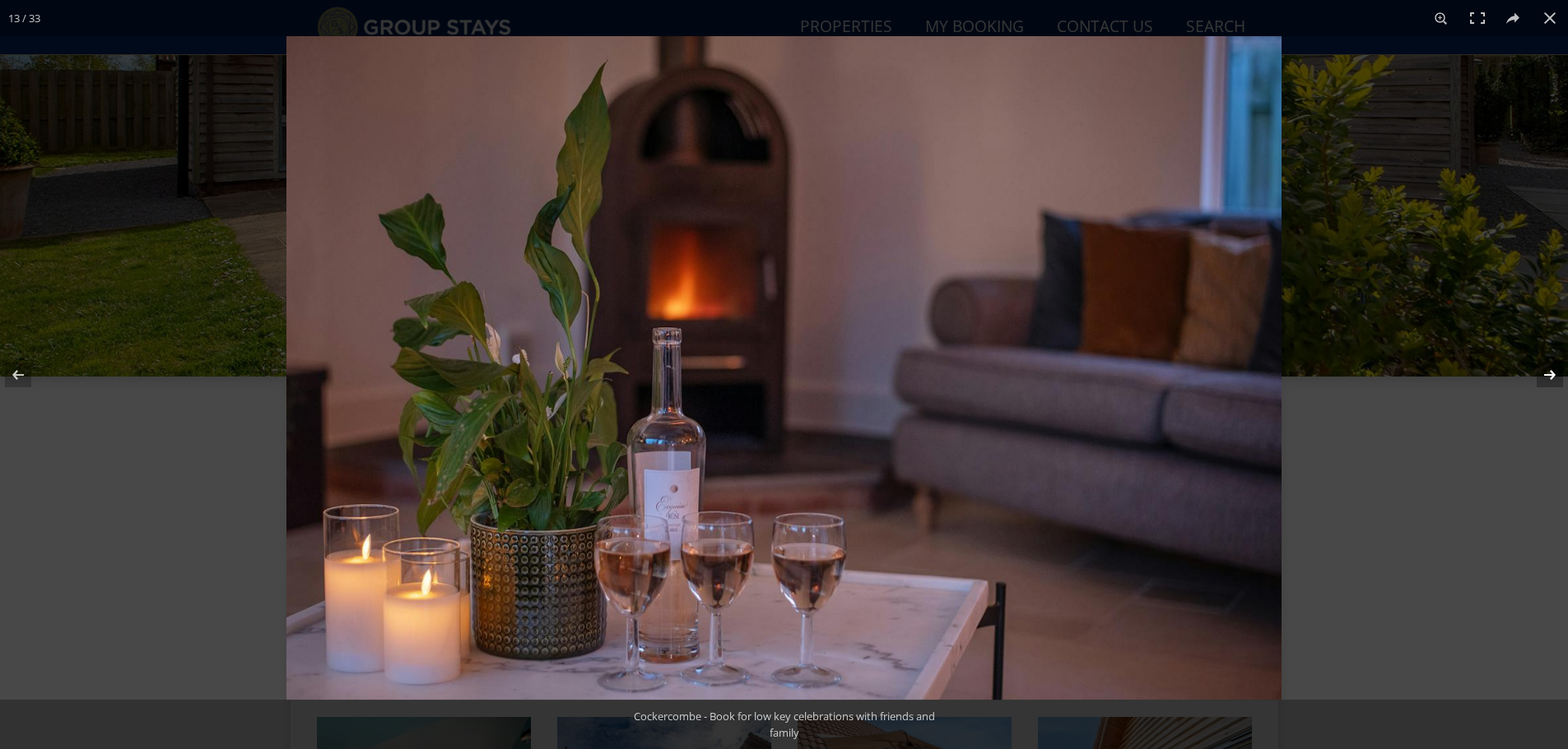
click at [1551, 374] on button at bounding box center [1539, 374] width 58 height 82
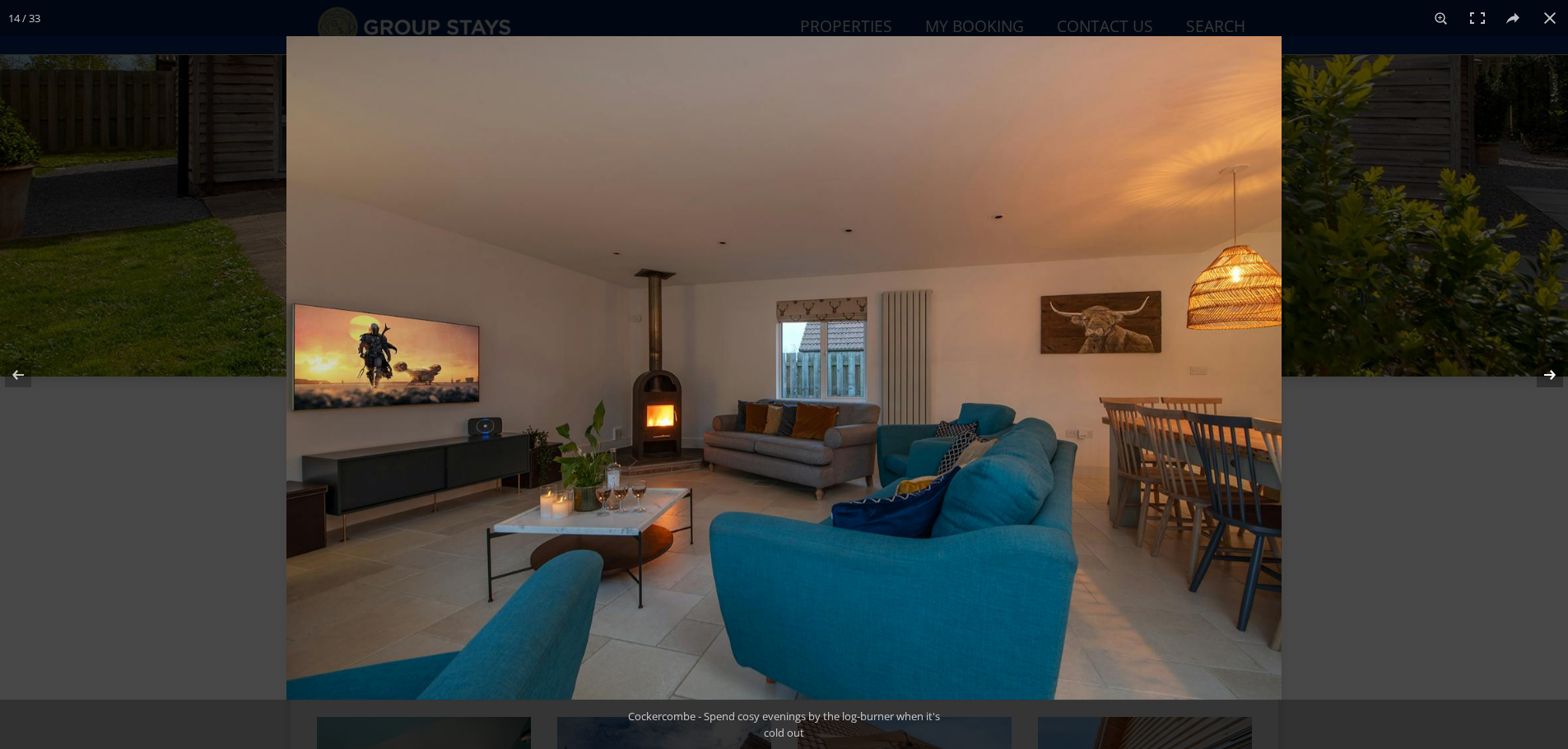
click at [1551, 374] on button at bounding box center [1539, 374] width 58 height 82
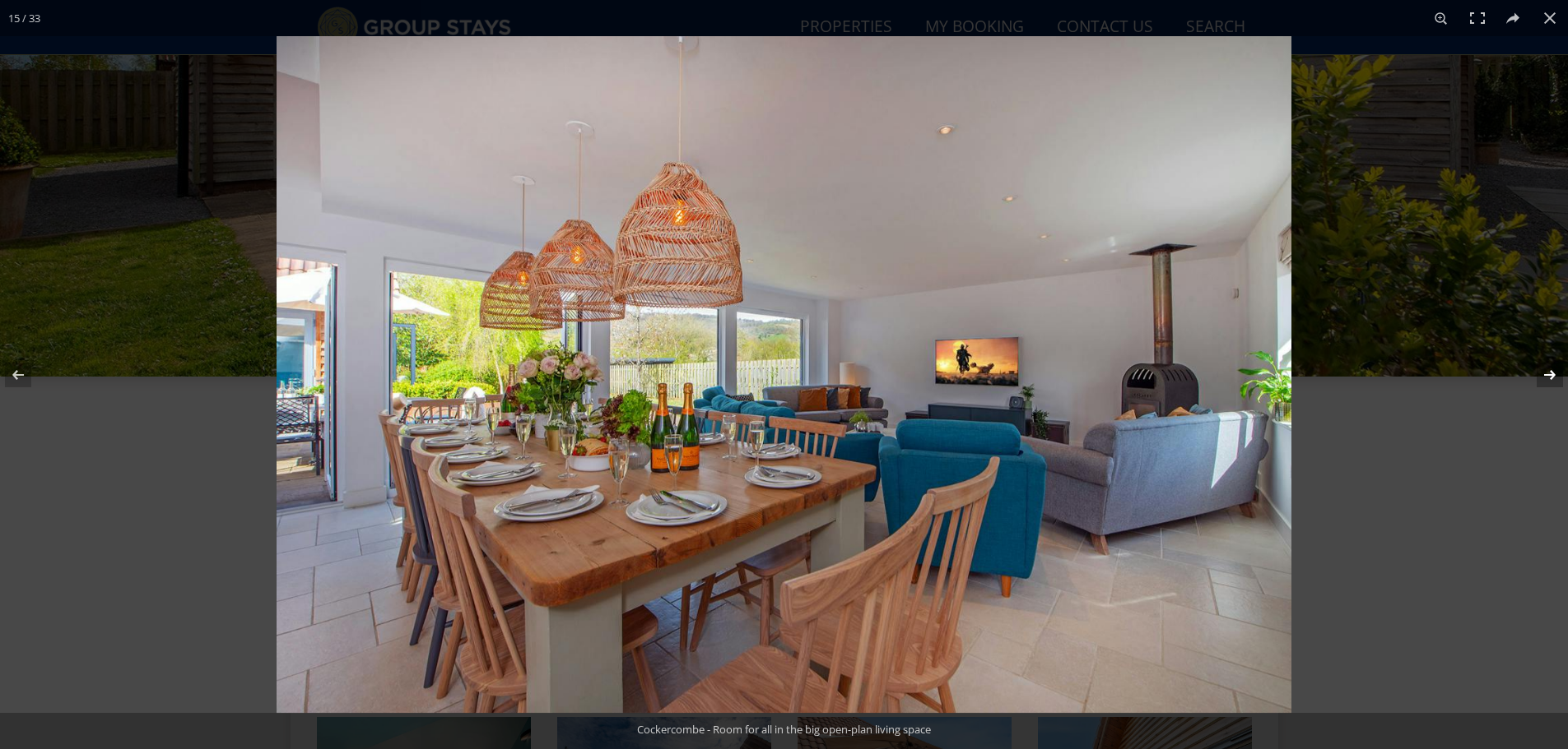
click at [1551, 374] on button at bounding box center [1539, 374] width 58 height 82
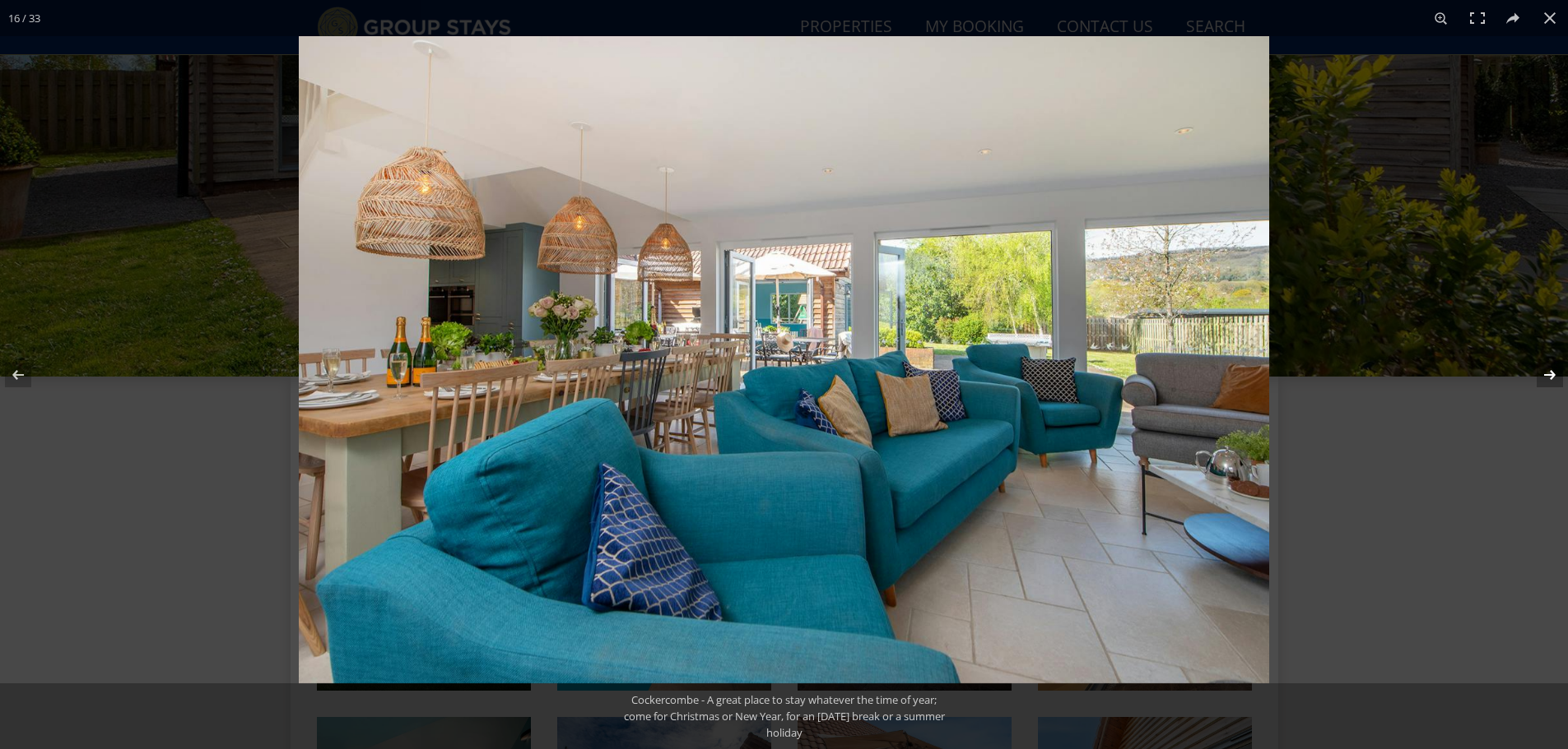
click at [1551, 374] on button at bounding box center [1539, 374] width 58 height 82
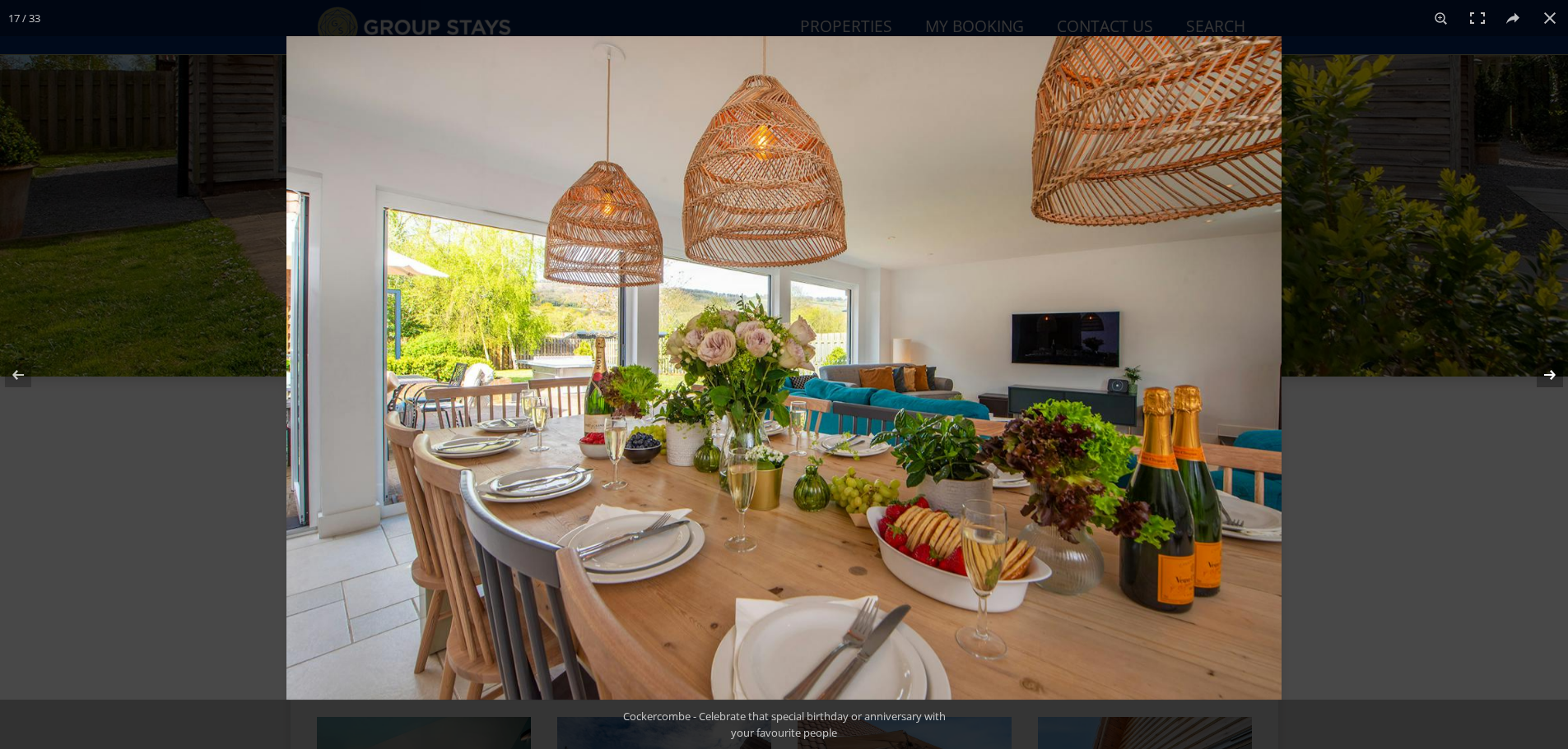
click at [1551, 374] on button at bounding box center [1539, 374] width 58 height 82
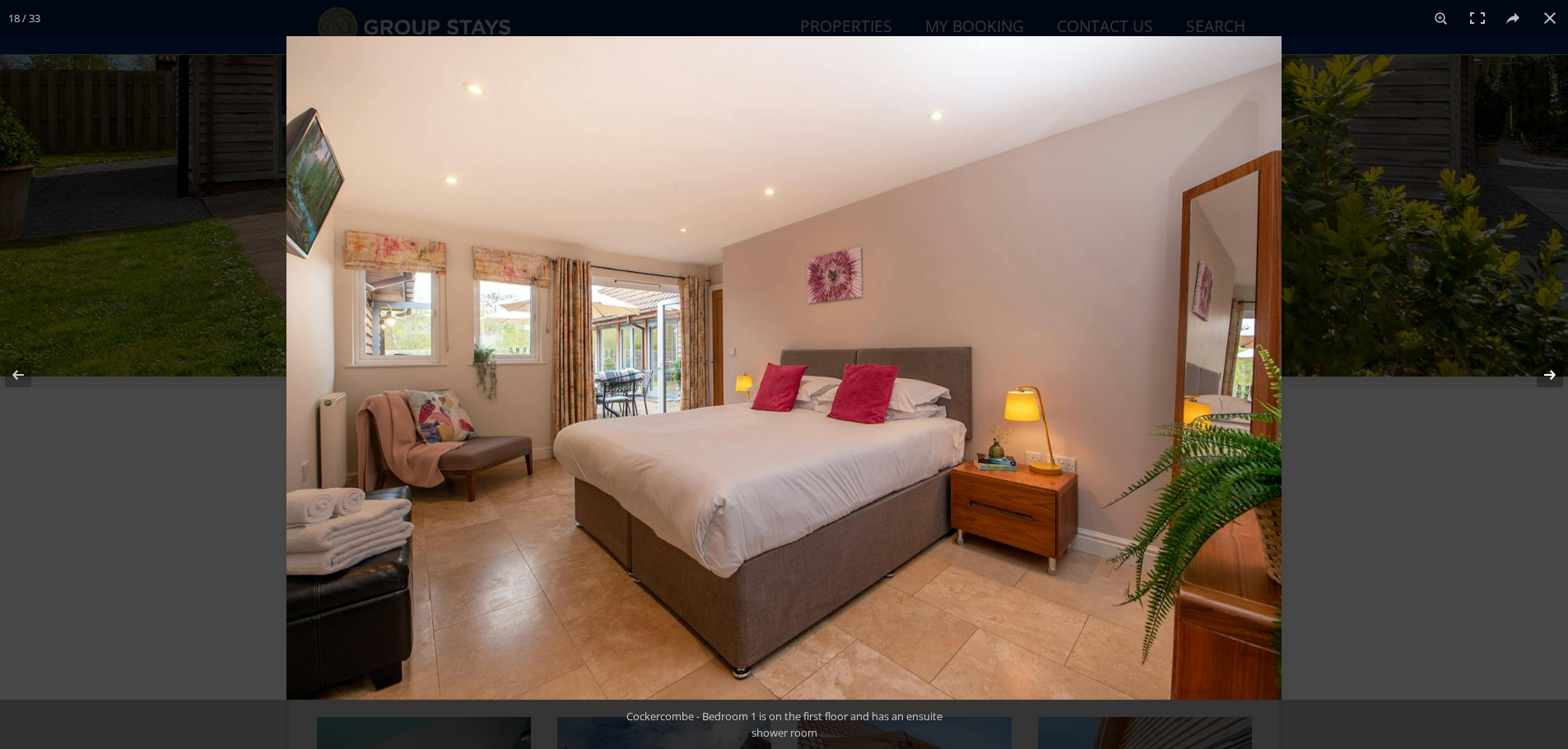
click at [1551, 374] on button at bounding box center [1539, 374] width 58 height 82
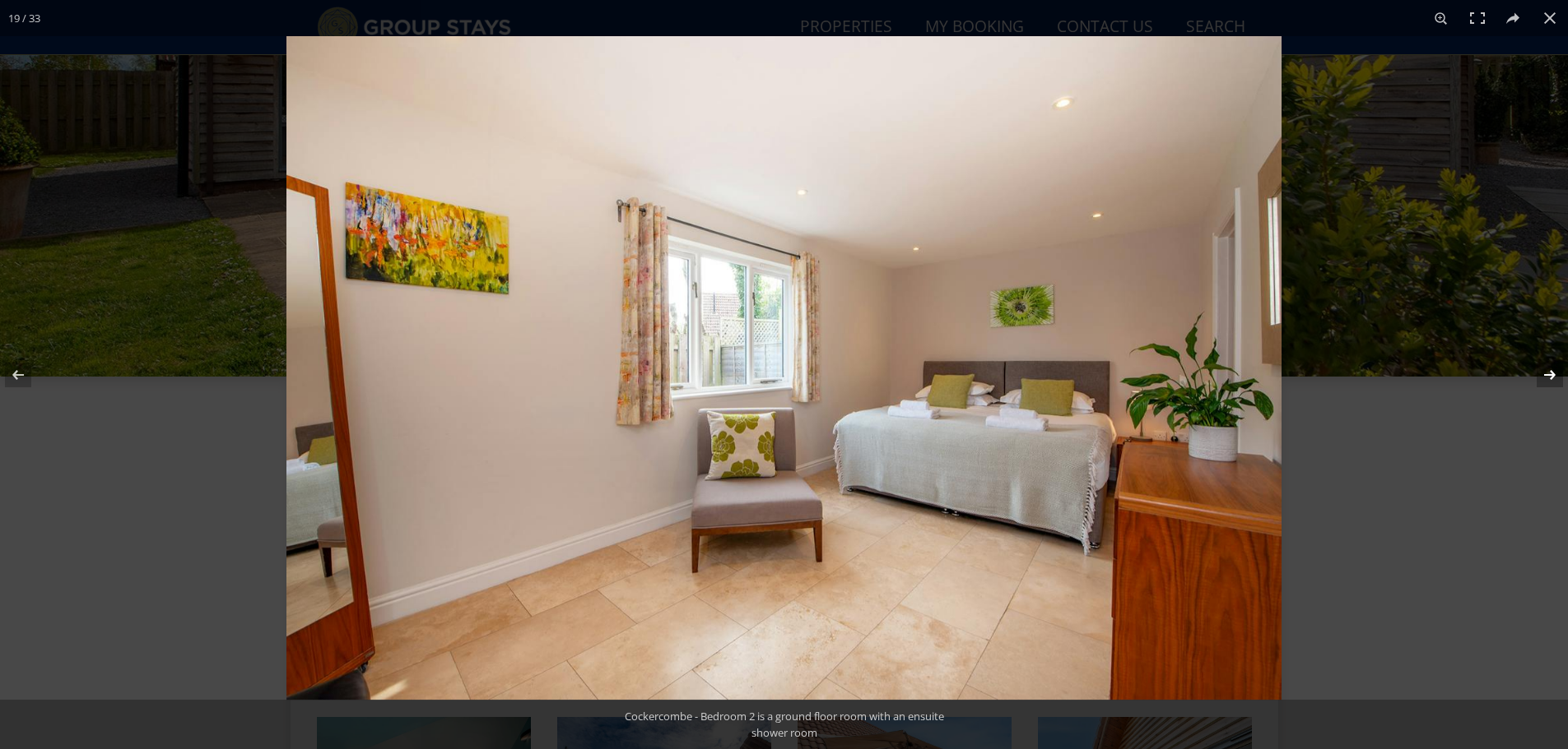
click at [1551, 374] on button at bounding box center [1539, 374] width 58 height 82
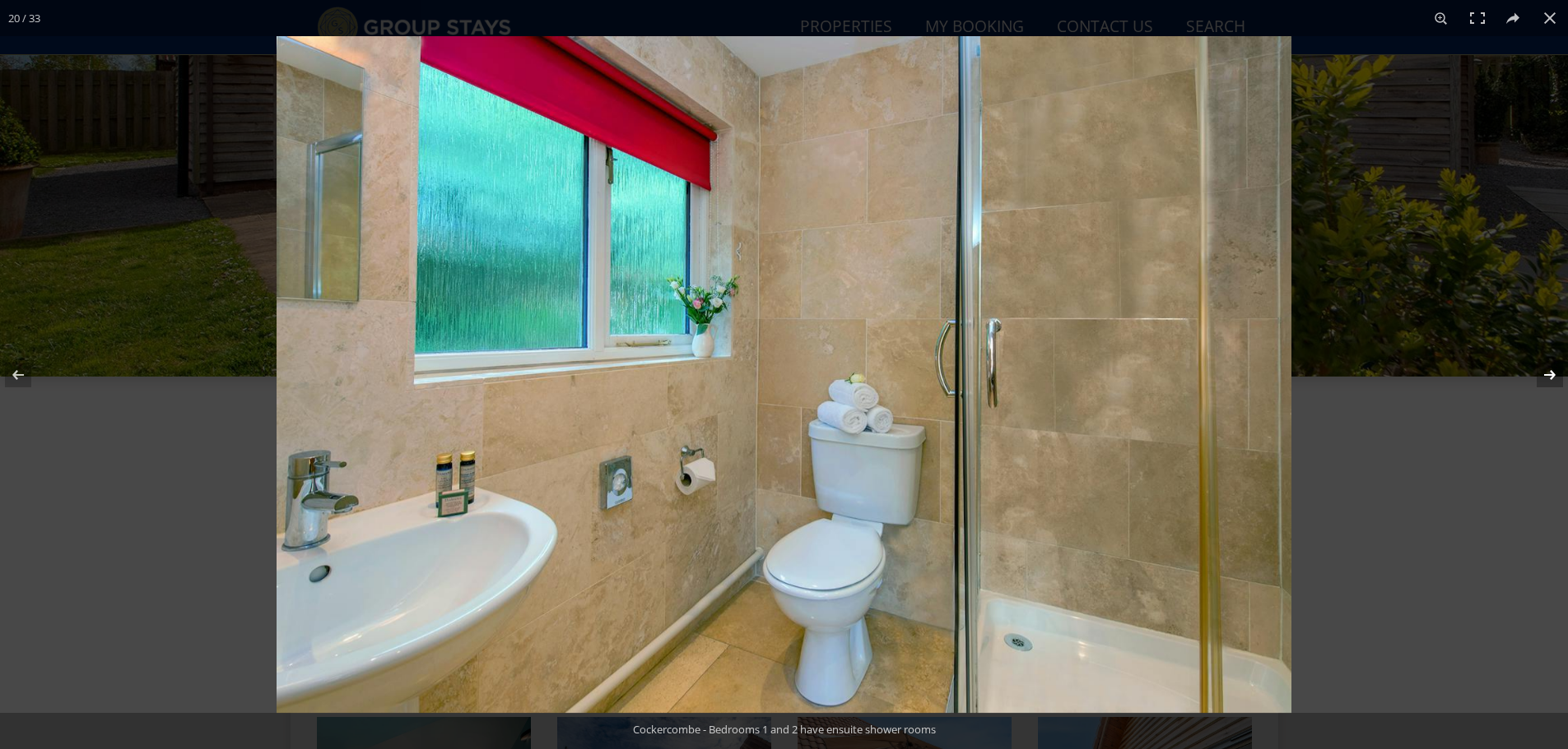
click at [1551, 374] on button at bounding box center [1539, 374] width 58 height 82
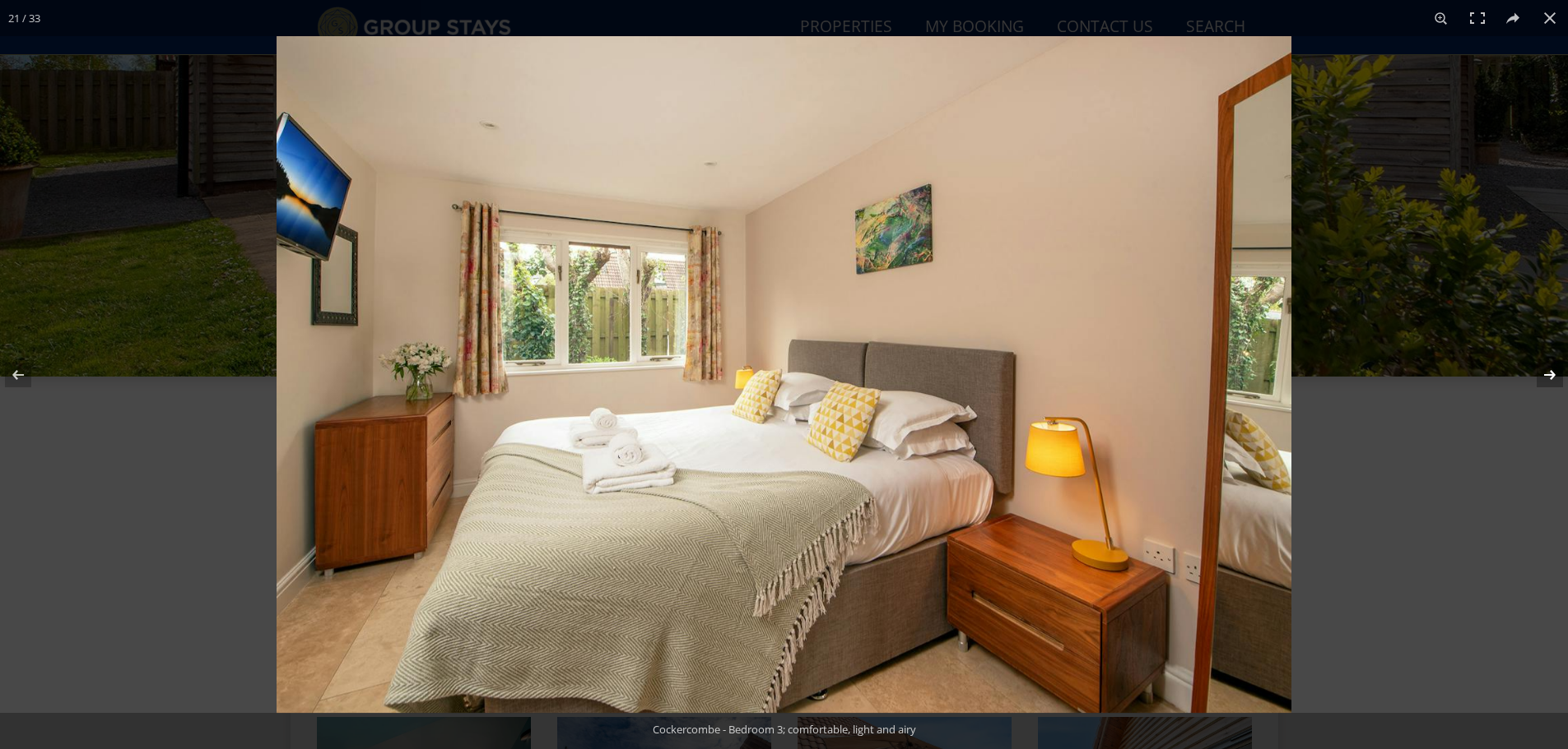
click at [1551, 374] on button at bounding box center [1539, 374] width 58 height 82
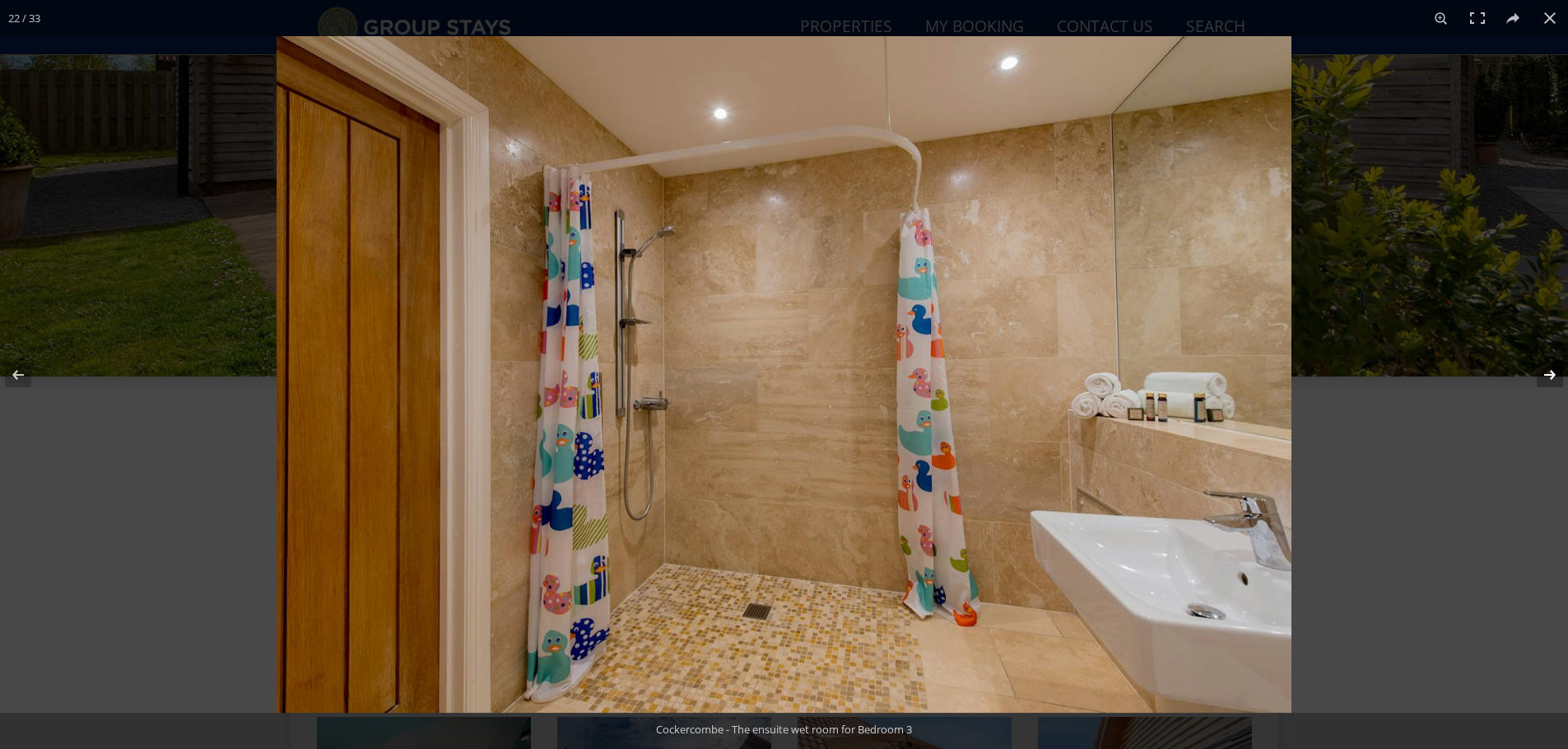
click at [1551, 374] on button at bounding box center [1539, 374] width 58 height 82
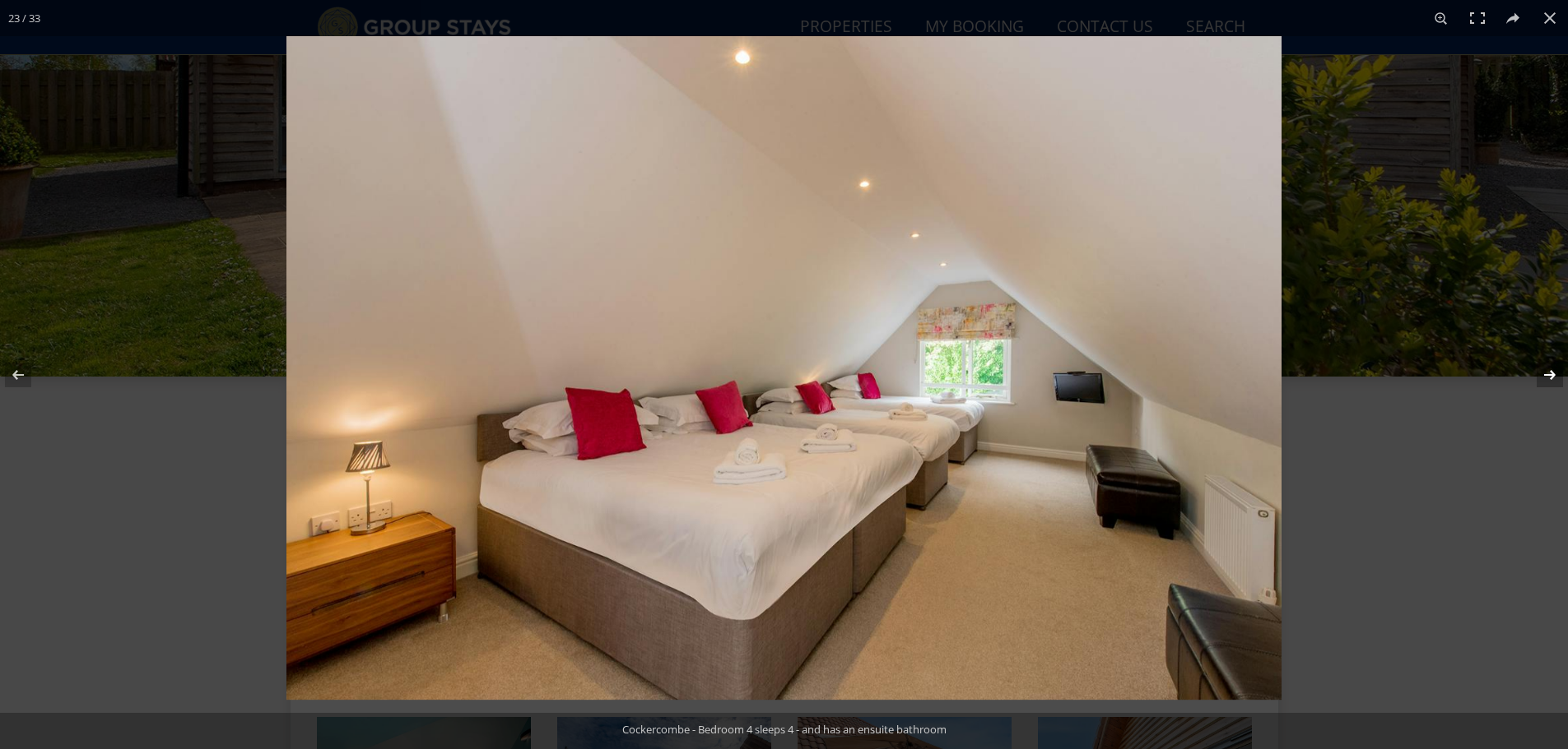
click at [1551, 374] on button at bounding box center [1539, 374] width 58 height 82
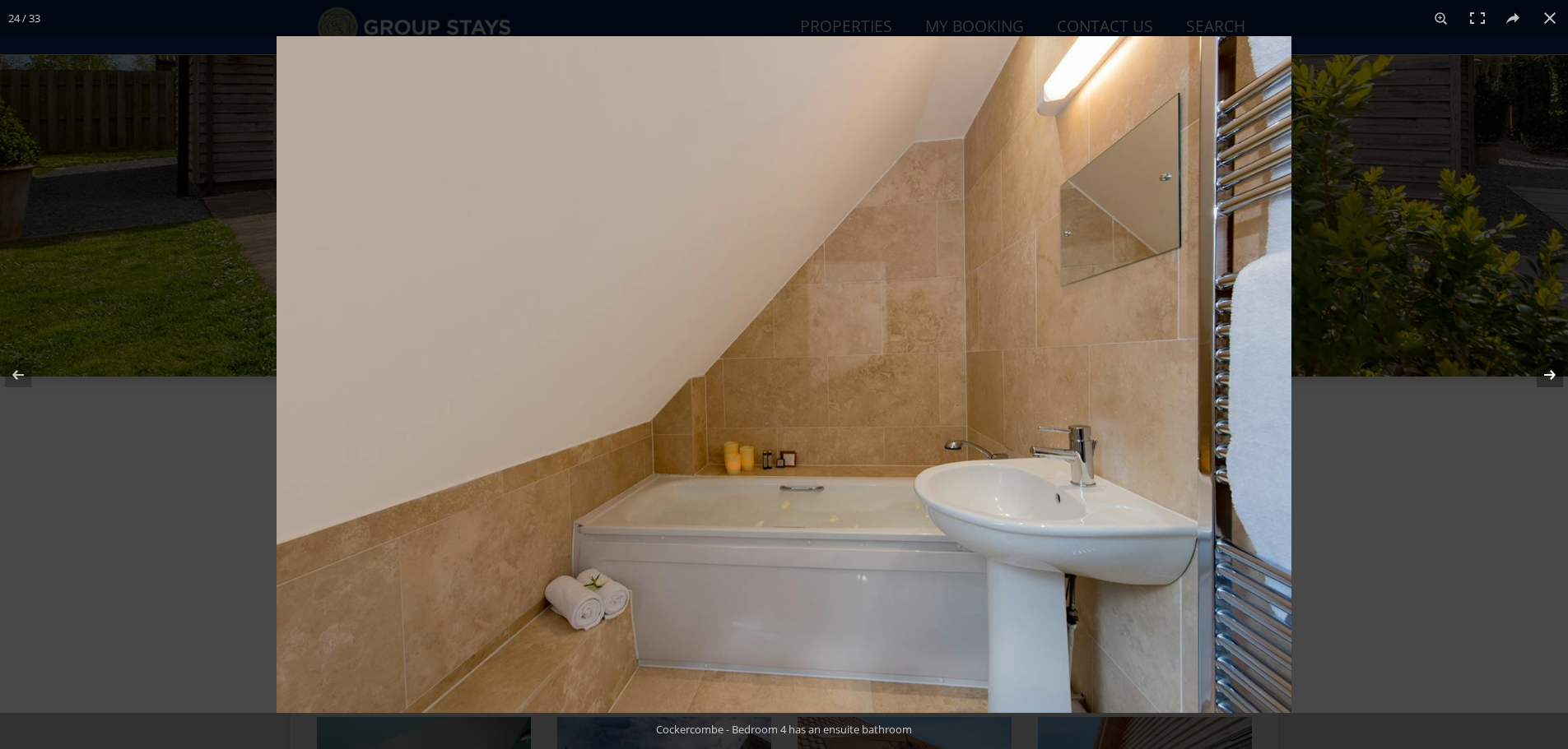
click at [1551, 374] on button at bounding box center [1539, 374] width 58 height 82
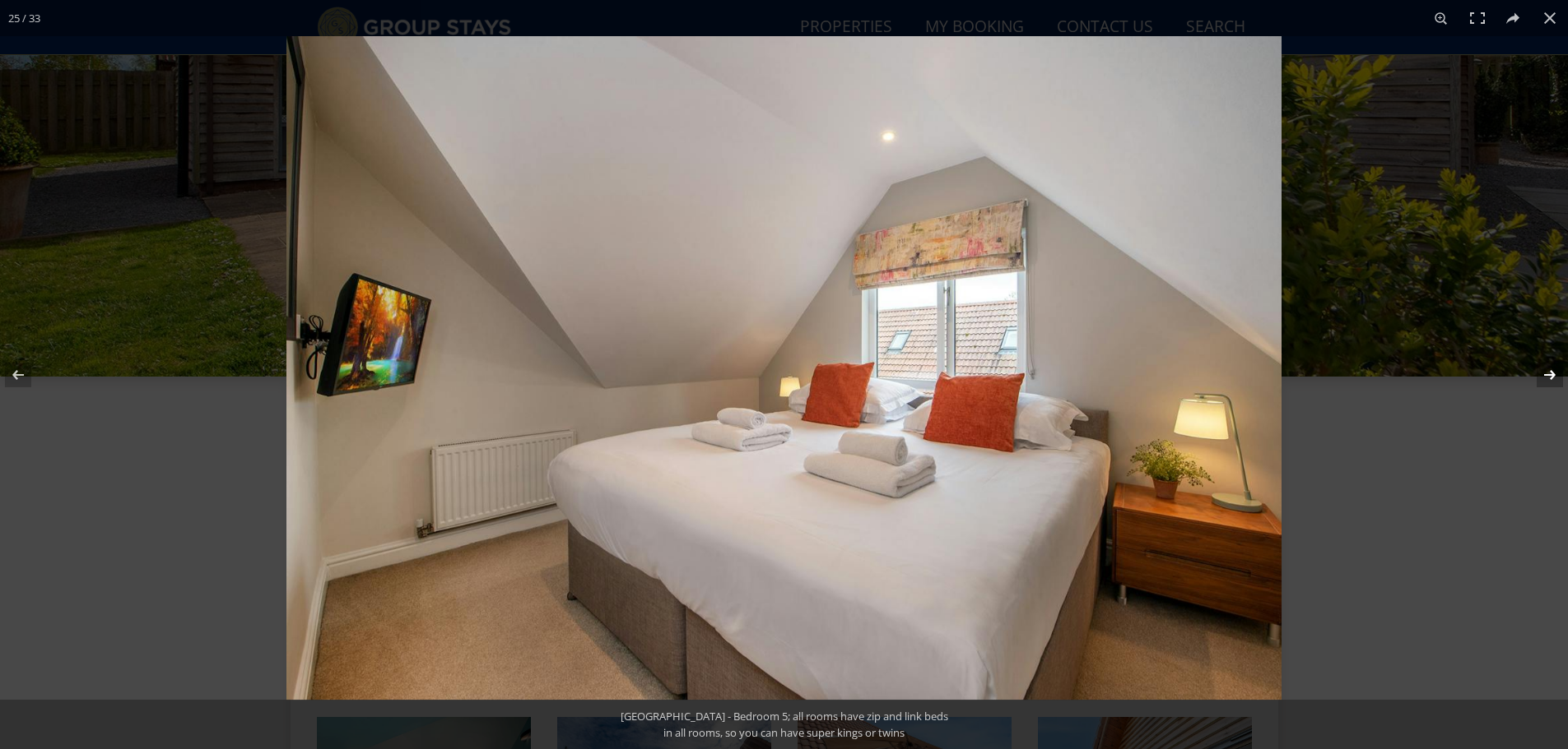
click at [1551, 374] on button at bounding box center [1539, 374] width 58 height 82
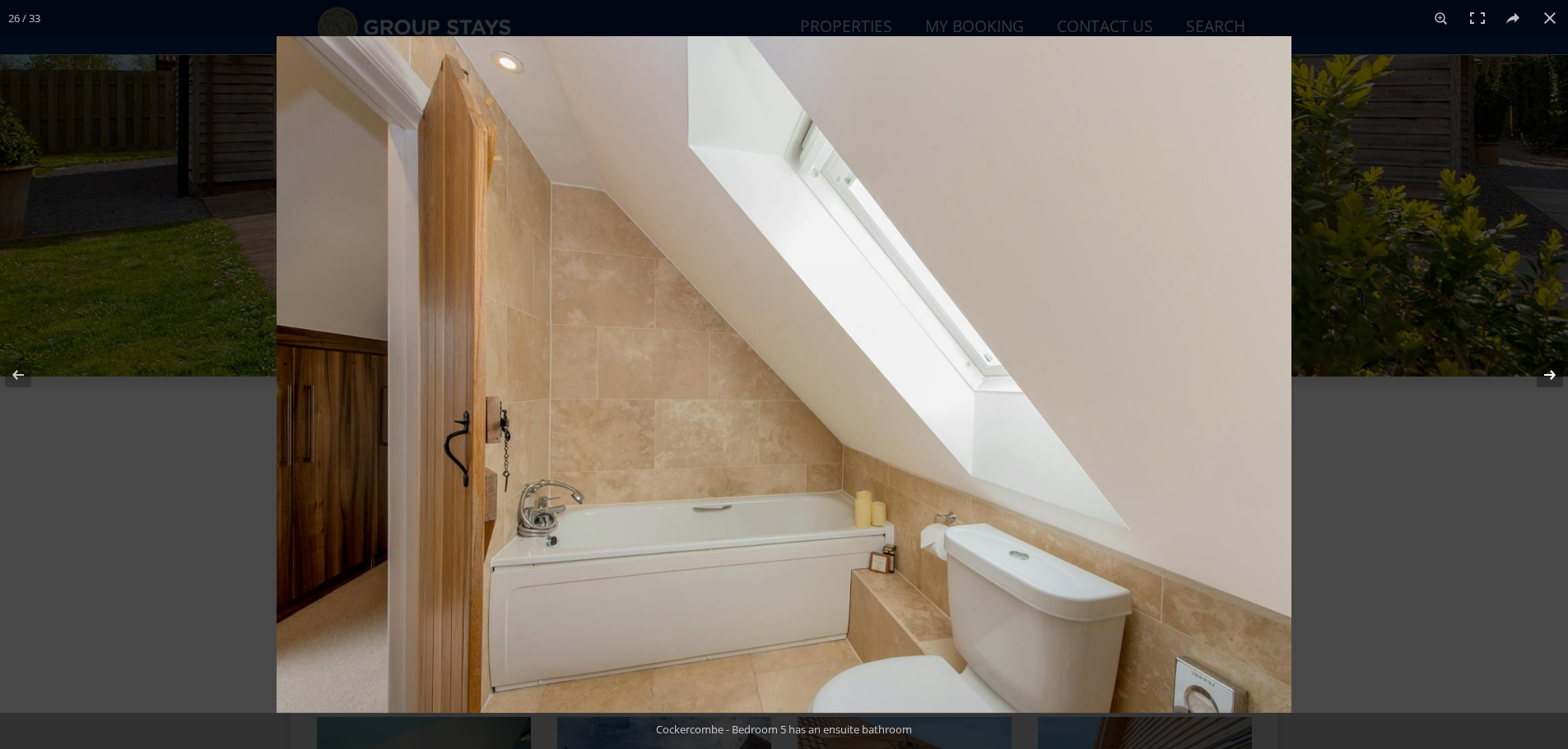
click at [1551, 374] on button at bounding box center [1539, 374] width 58 height 82
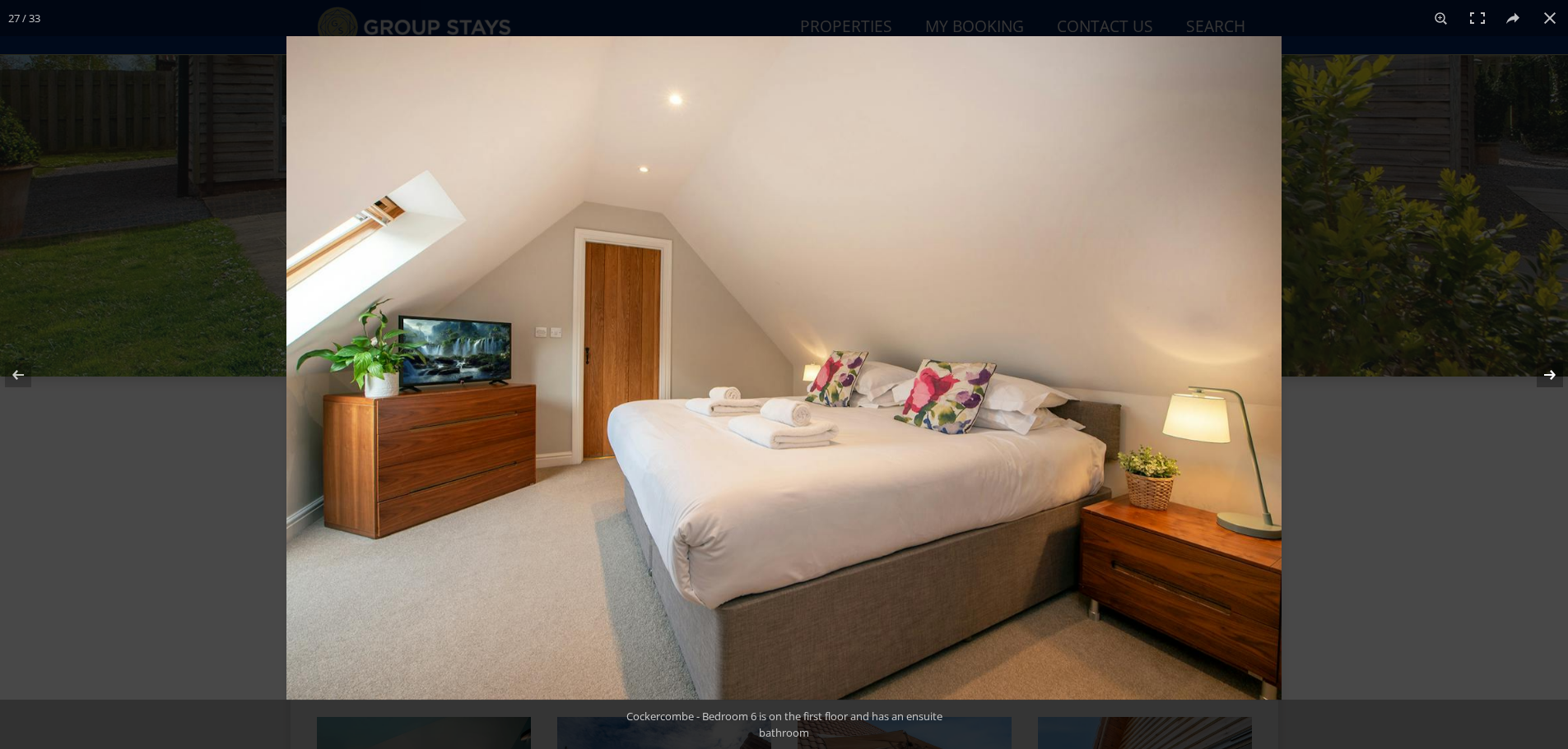
click at [1551, 374] on button at bounding box center [1539, 374] width 58 height 82
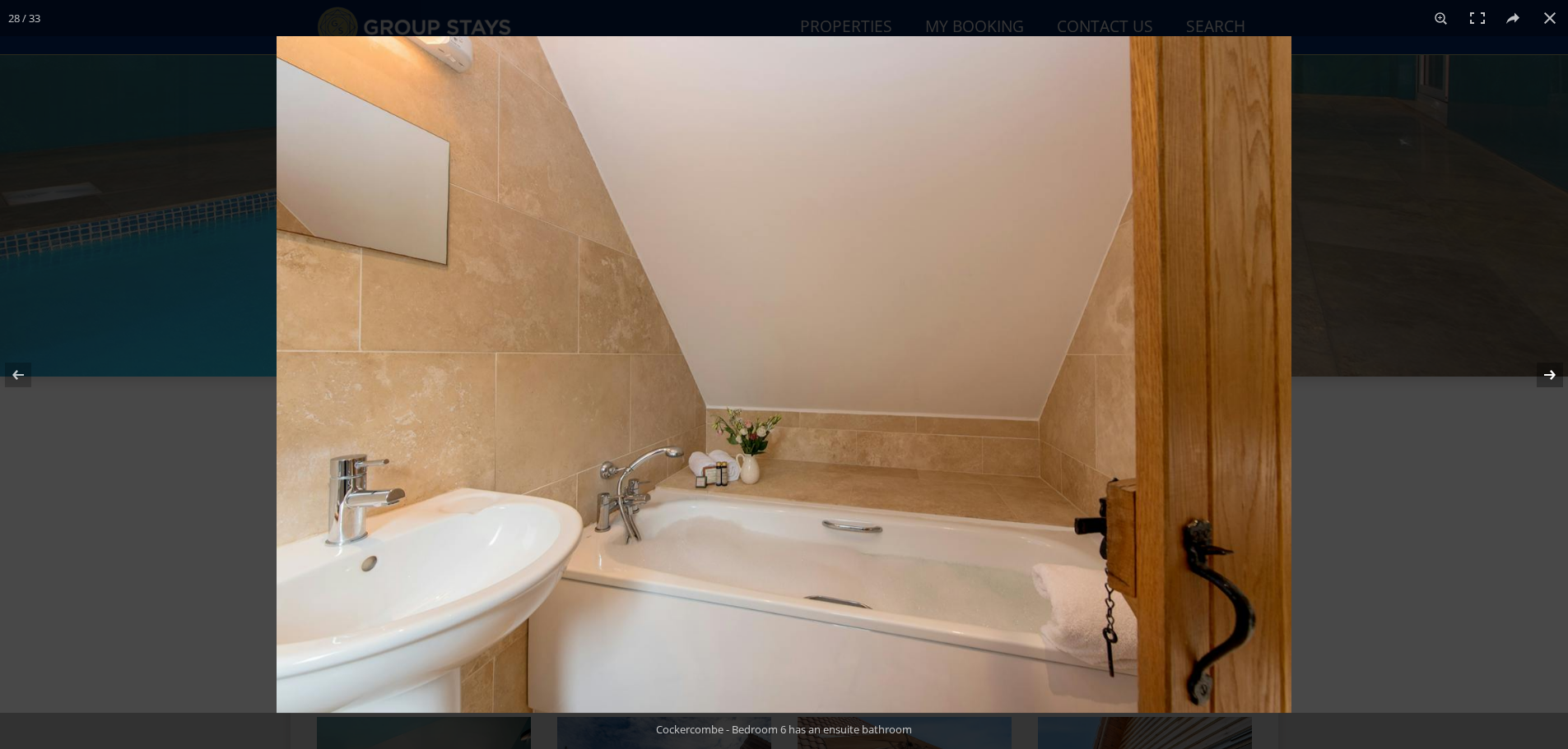
click at [1551, 374] on button at bounding box center [1539, 374] width 58 height 82
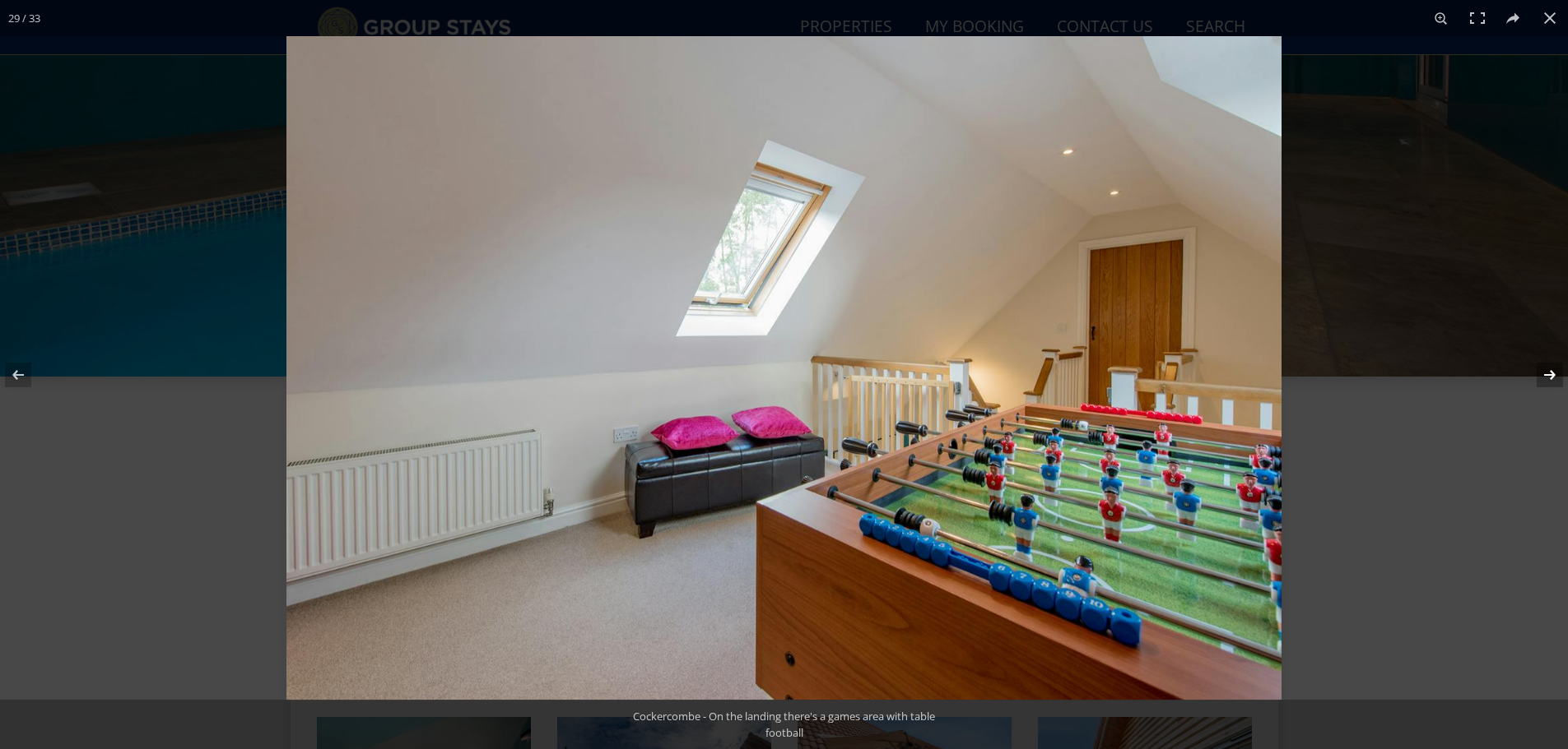
click at [1551, 374] on button at bounding box center [1539, 374] width 58 height 82
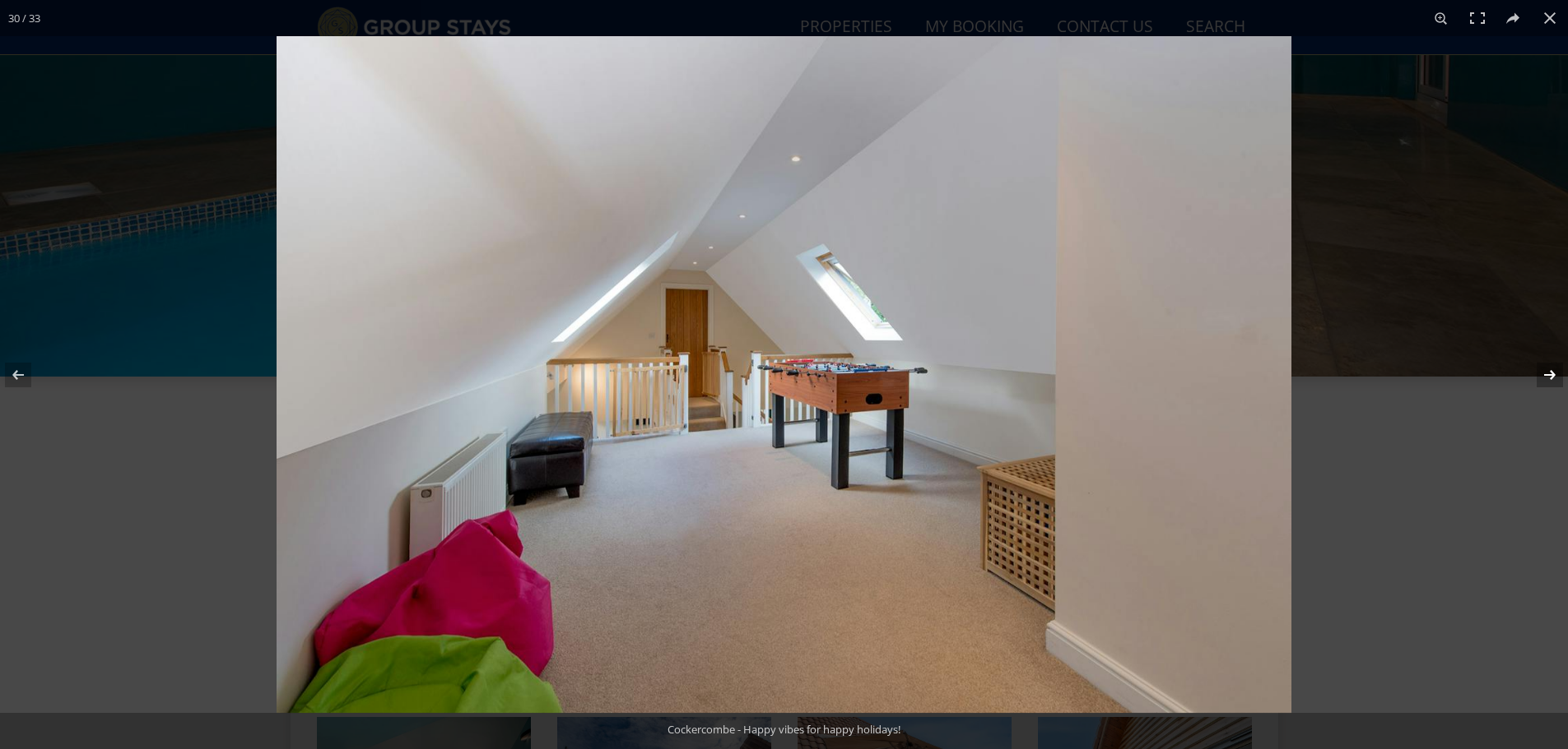
click at [1551, 374] on button at bounding box center [1539, 374] width 58 height 82
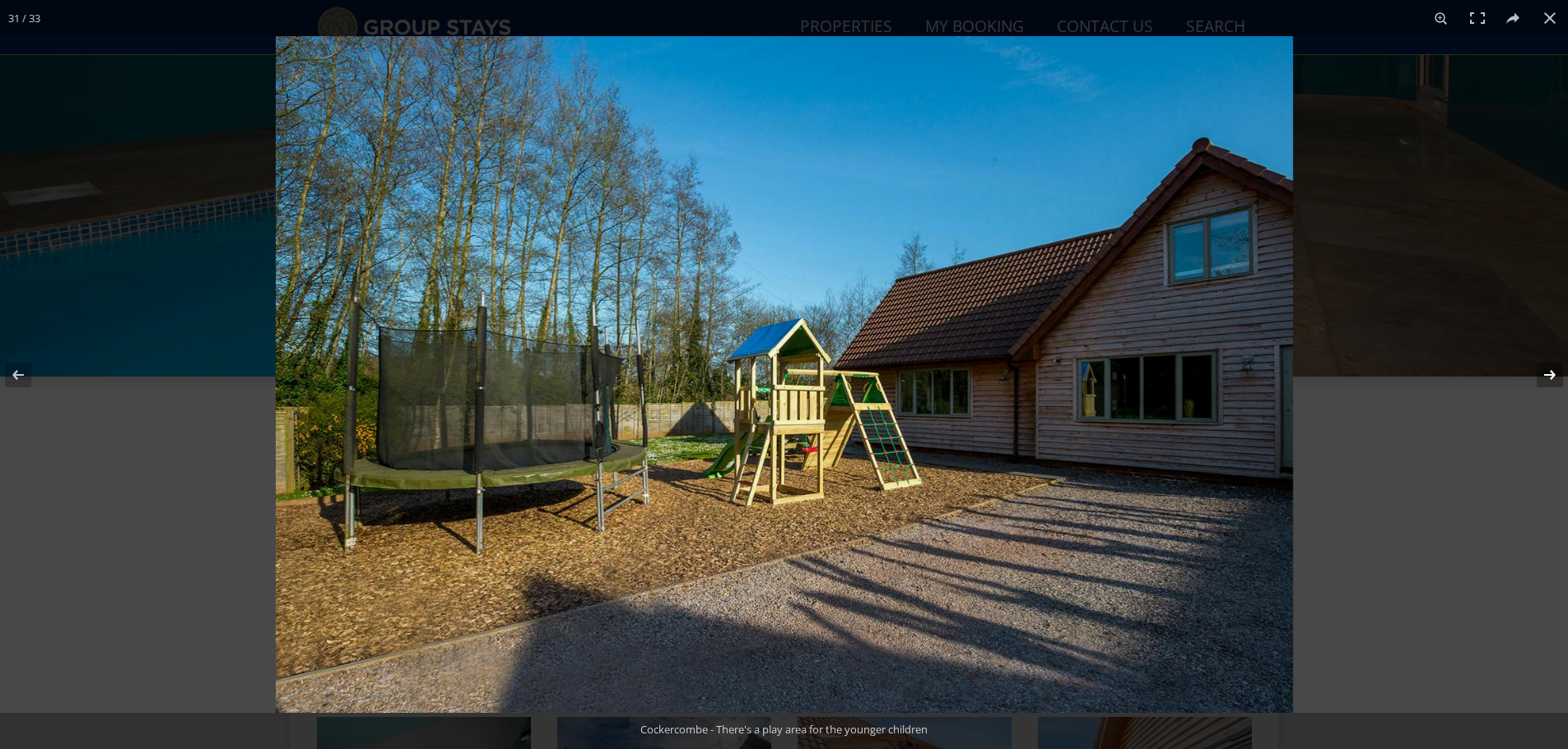
click at [1551, 374] on button at bounding box center [1539, 374] width 58 height 82
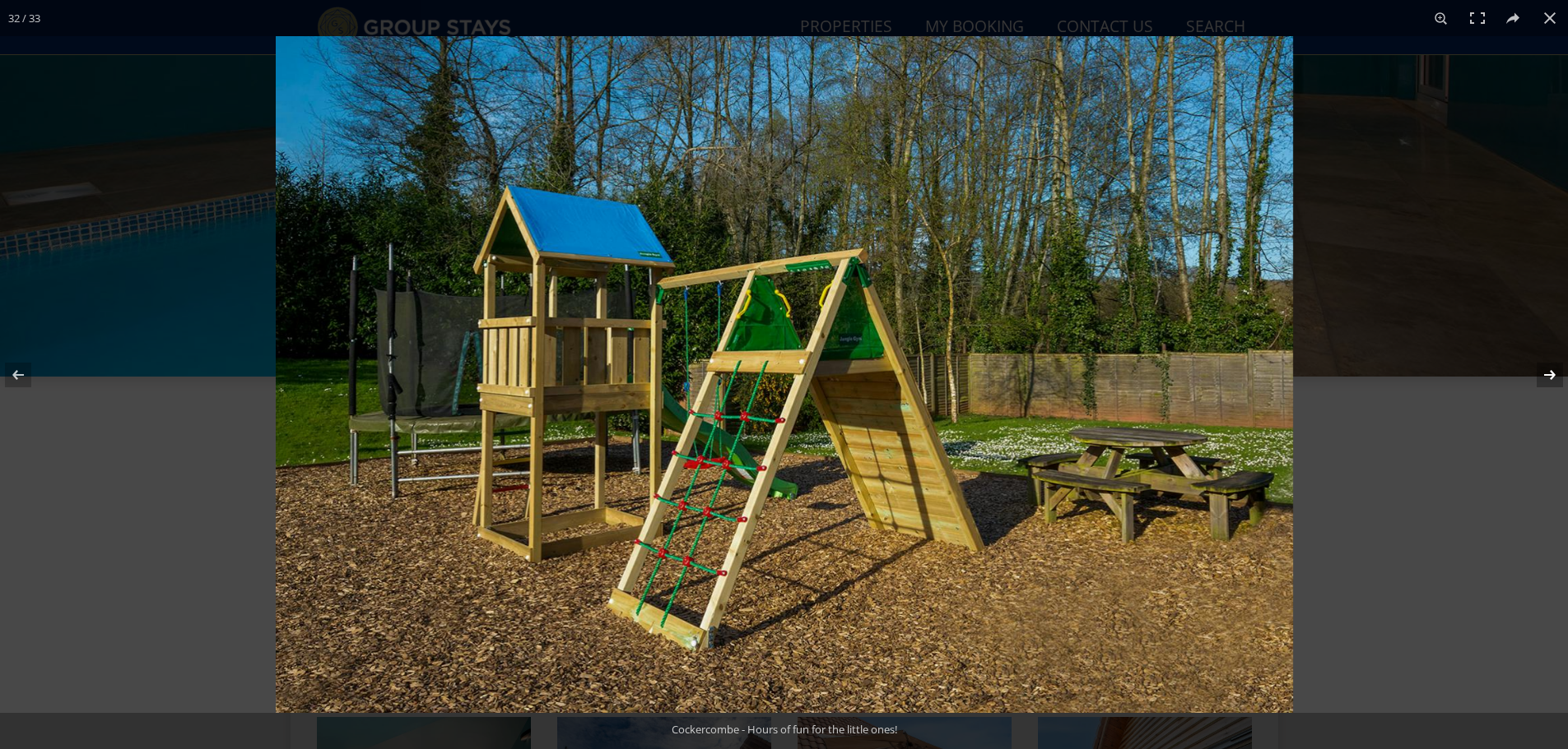
click at [1551, 374] on button at bounding box center [1539, 374] width 58 height 82
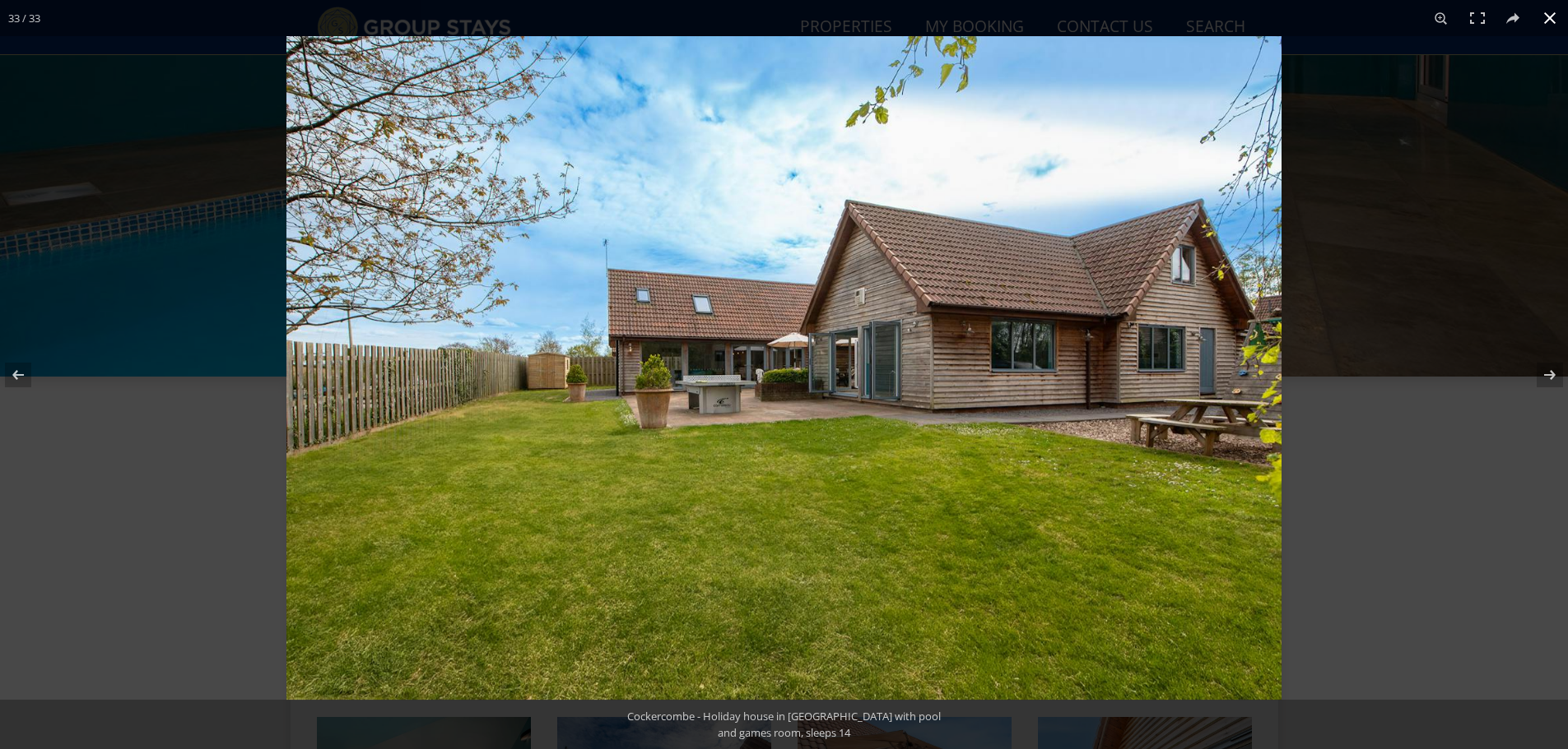
click at [1552, 26] on button at bounding box center [1549, 18] width 36 height 36
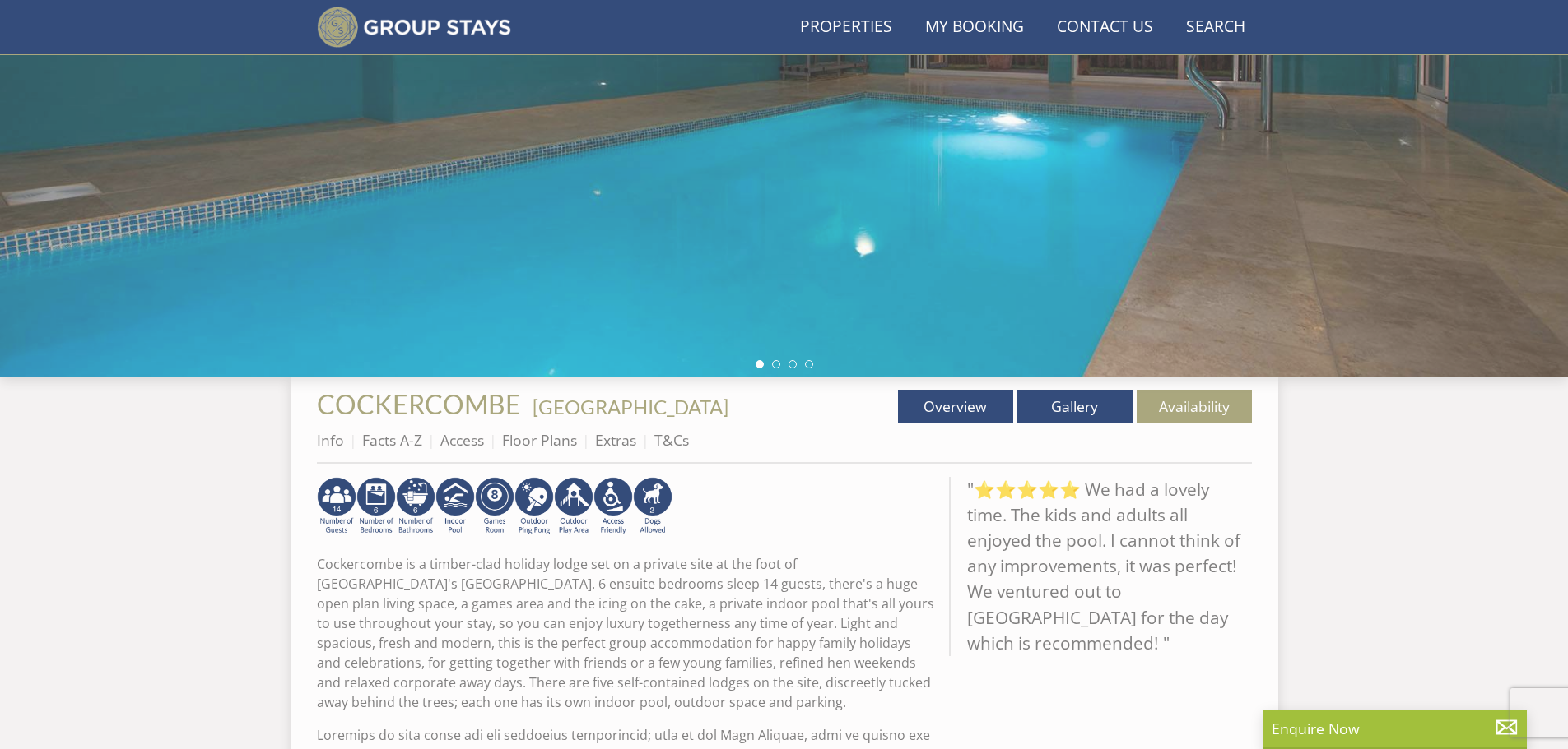
scroll to position [311, 0]
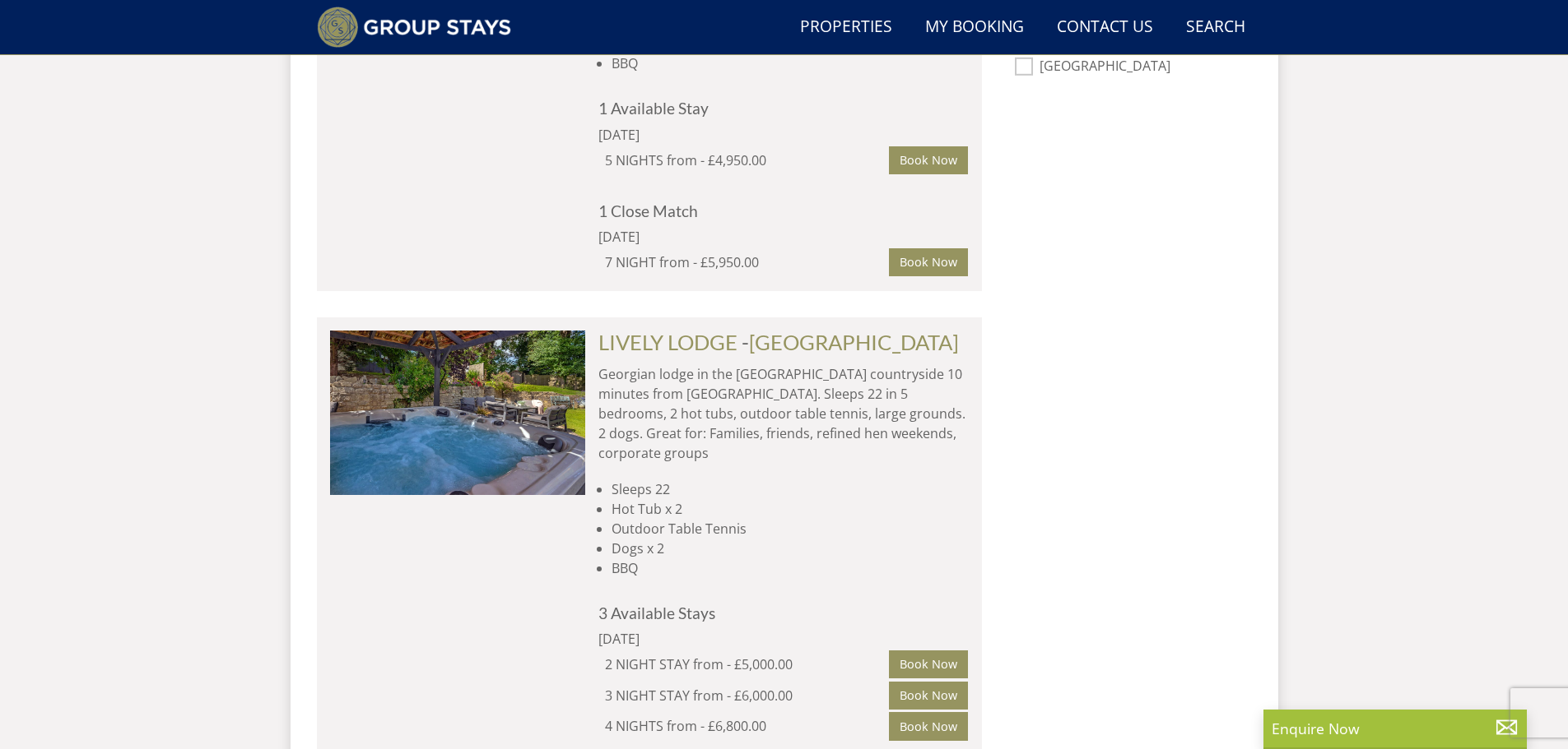
scroll to position [778, 0]
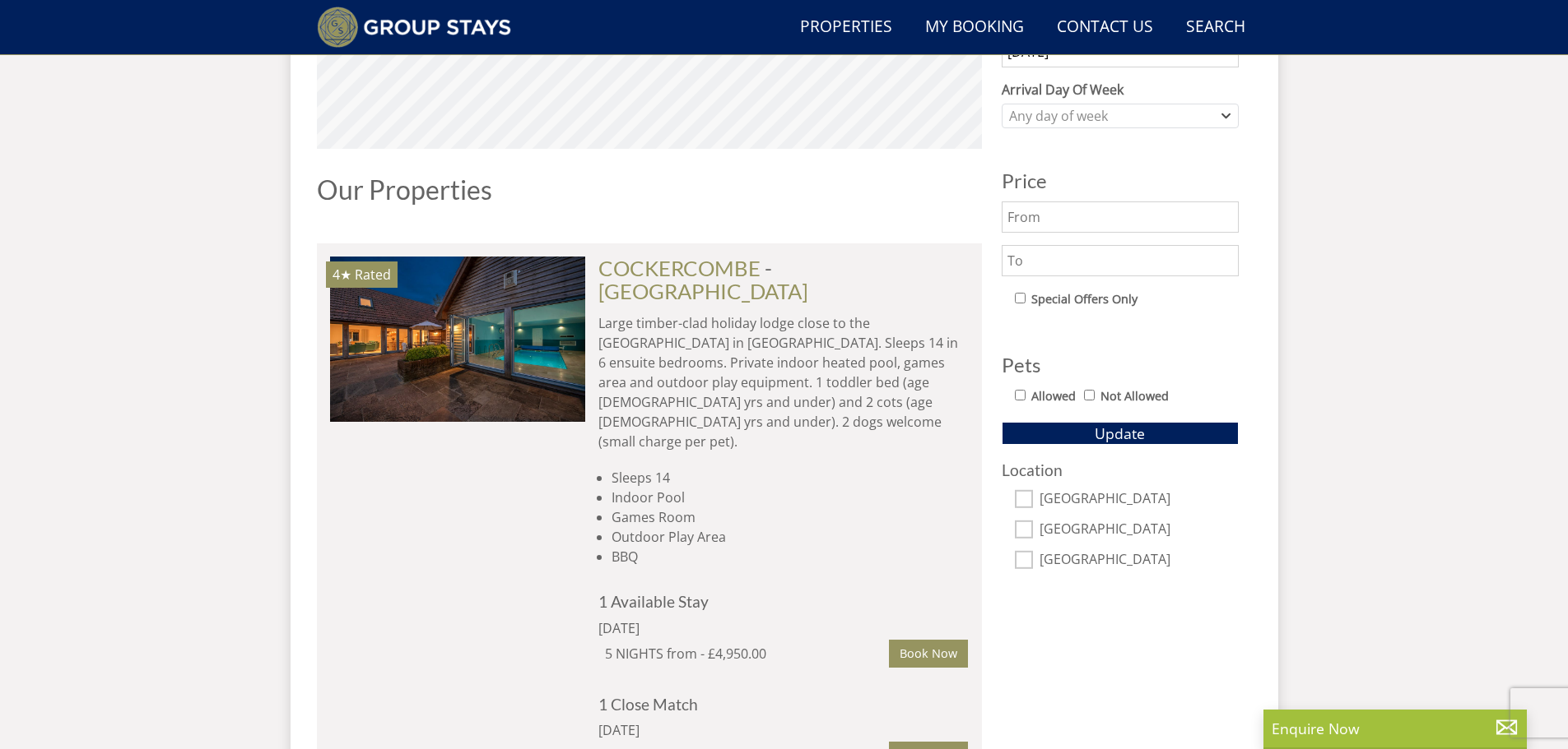
scroll to position [126, 0]
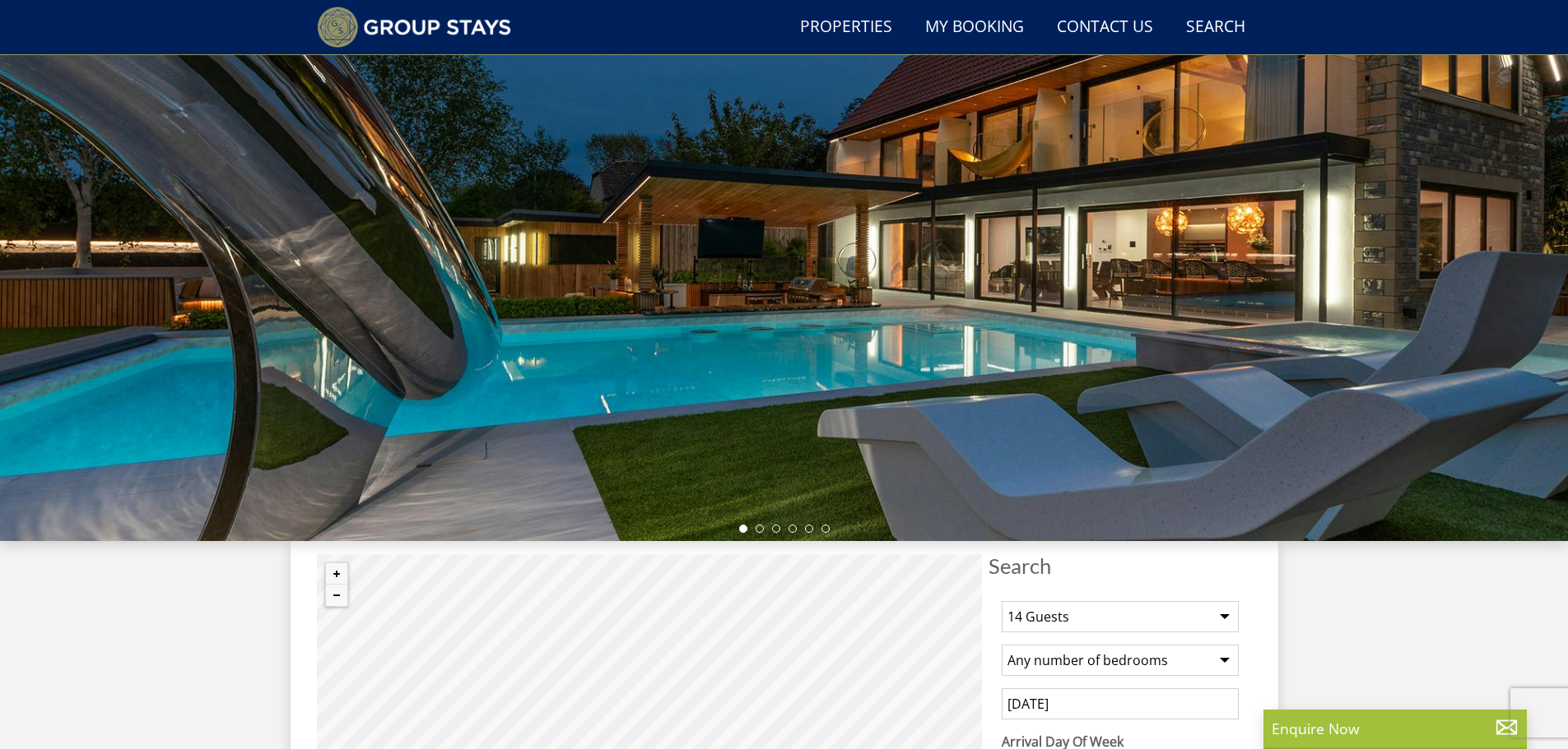
select select "14"
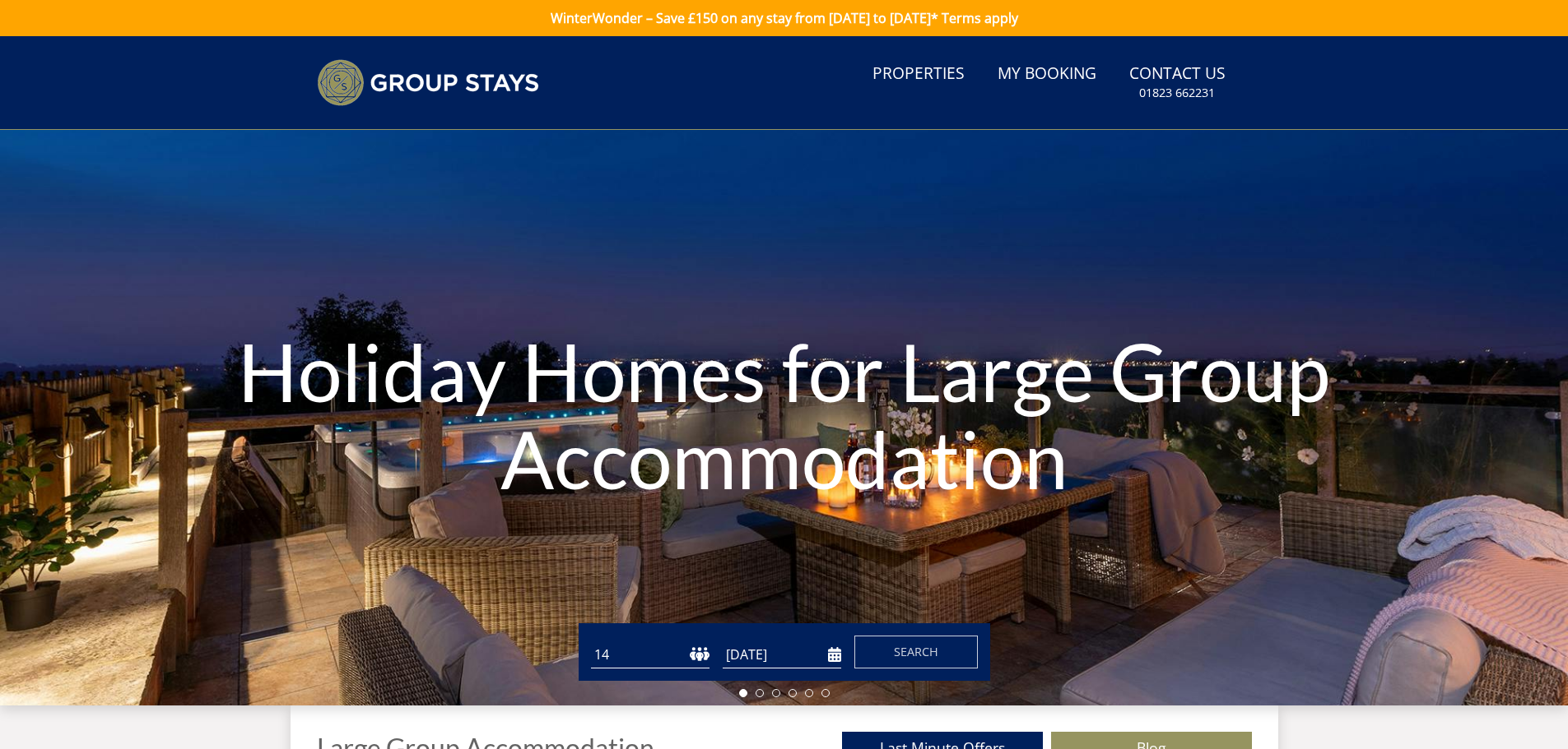
select select "14"
